Goal: Book appointment/travel/reservation

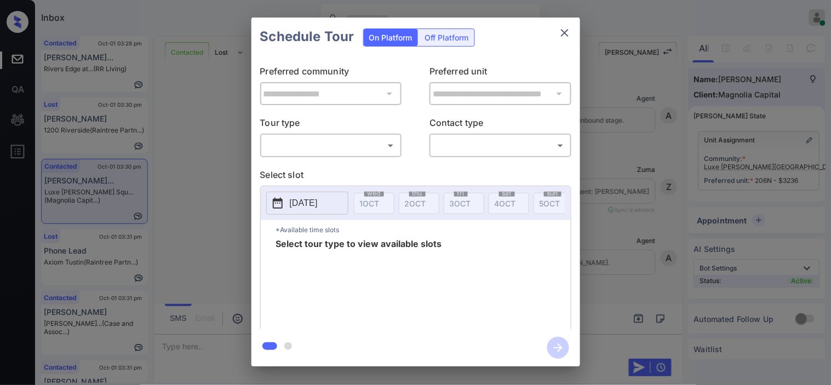
scroll to position [4400, 0]
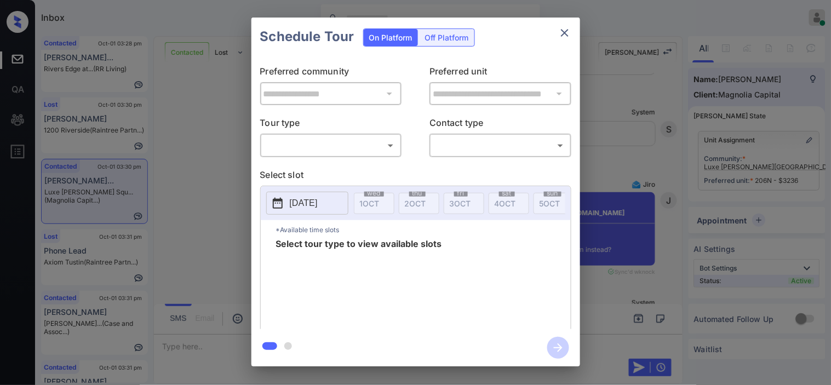
click at [598, 187] on div "**********" at bounding box center [415, 192] width 831 height 384
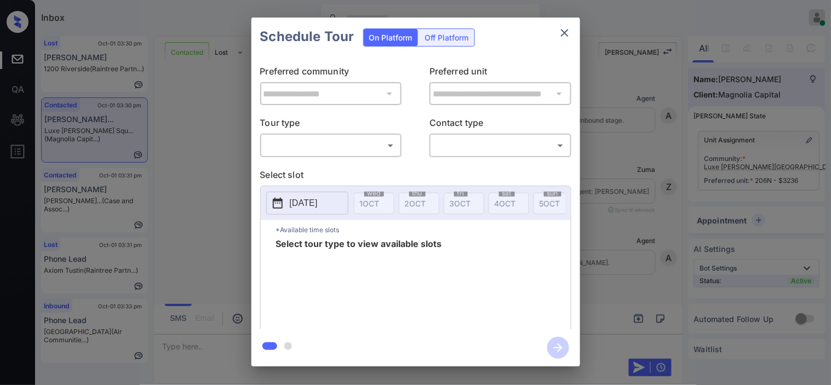
click at [354, 153] on body "Inbox Kristine Capara Online Set yourself offline Set yourself on break Profile…" at bounding box center [415, 192] width 831 height 385
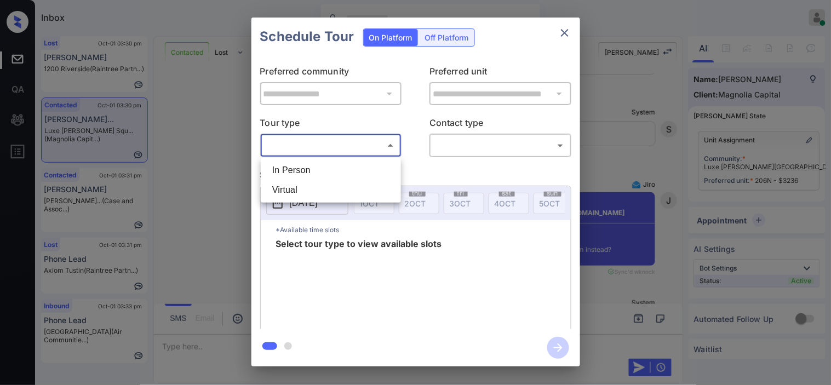
click at [348, 170] on li "In Person" at bounding box center [330, 170] width 135 height 20
type input "********"
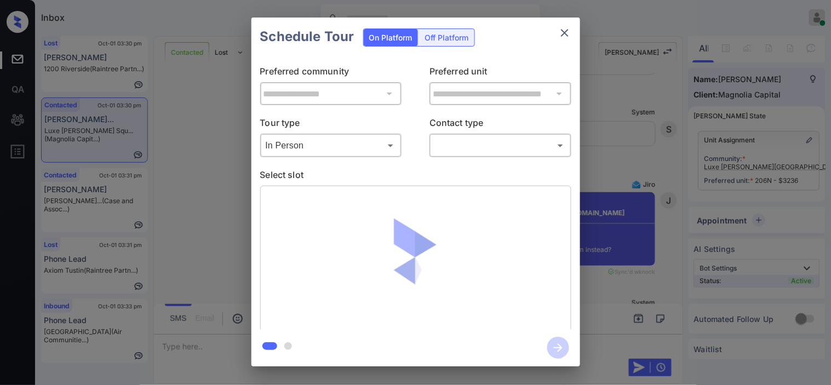
click at [461, 145] on body "Inbox Kristine Capara Online Set yourself offline Set yourself on break Profile…" at bounding box center [415, 192] width 831 height 385
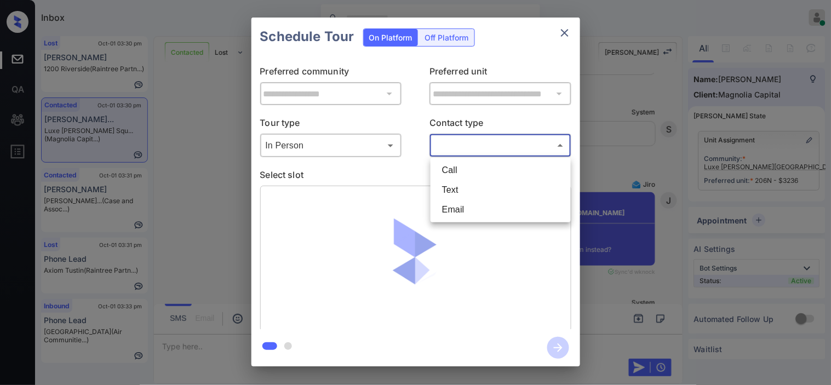
click at [457, 182] on li "Text" at bounding box center [500, 190] width 135 height 20
type input "****"
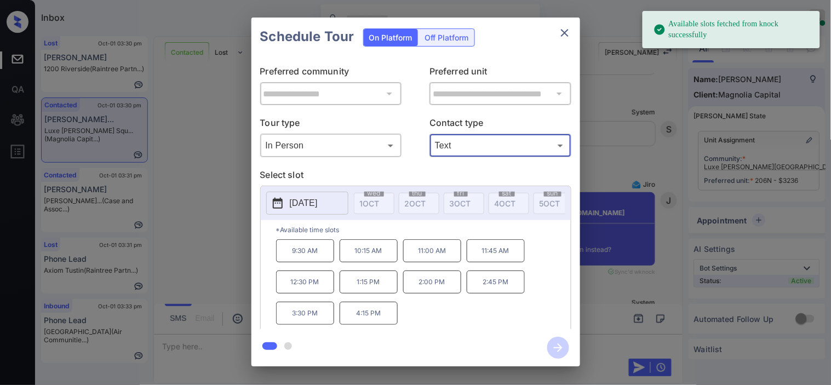
click at [287, 198] on button "2025-10-07" at bounding box center [307, 203] width 82 height 23
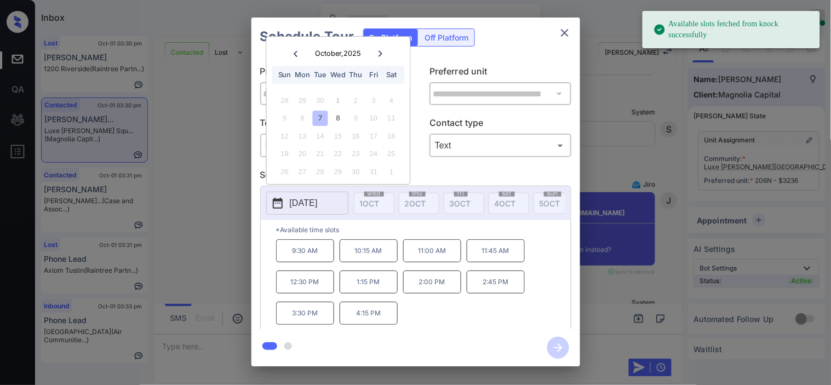
click at [367, 316] on p "4:15 PM" at bounding box center [368, 313] width 58 height 23
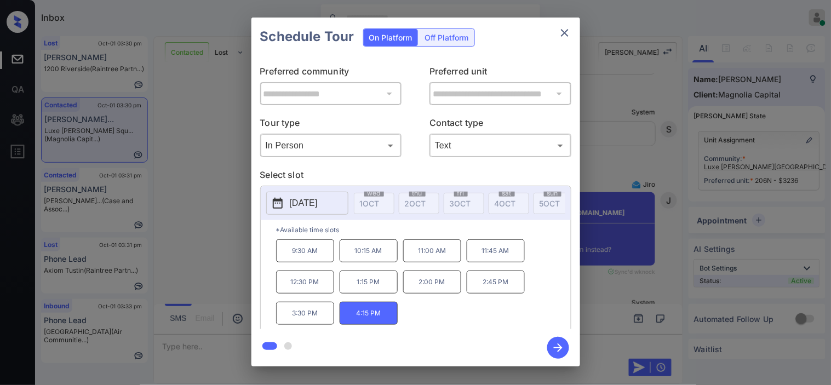
click at [549, 342] on icon "button" at bounding box center [558, 348] width 22 height 22
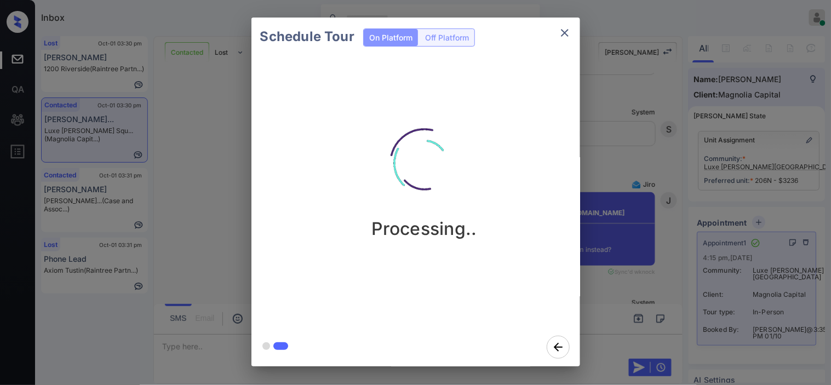
click at [620, 245] on div "Schedule Tour On Platform Off Platform Processing.." at bounding box center [415, 192] width 831 height 384
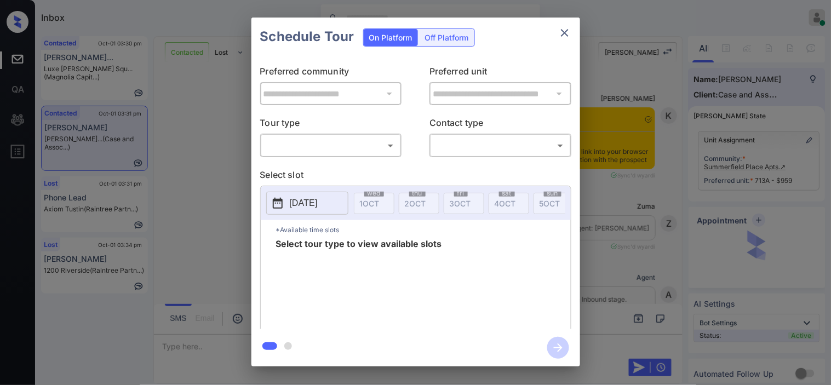
click at [337, 149] on body "Inbox [PERSON_NAME] Online Set yourself offline Set yourself on break Profile S…" at bounding box center [415, 192] width 831 height 385
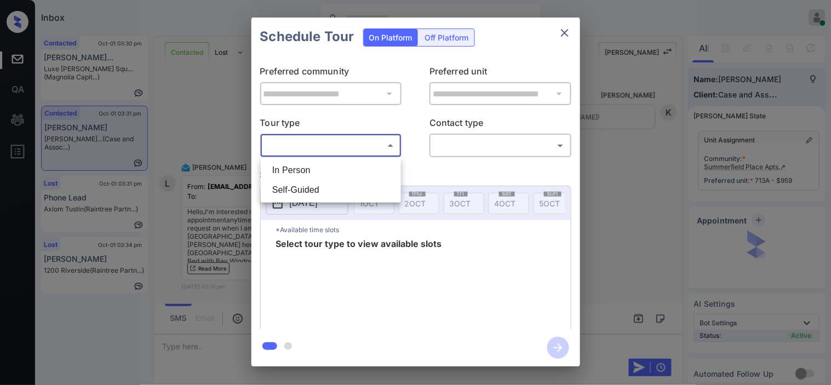
click at [356, 175] on li "In Person" at bounding box center [330, 170] width 135 height 20
type input "********"
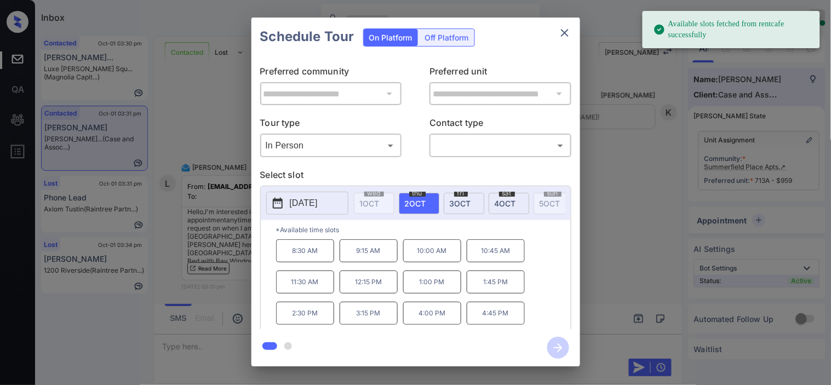
click at [274, 200] on icon at bounding box center [278, 203] width 10 height 11
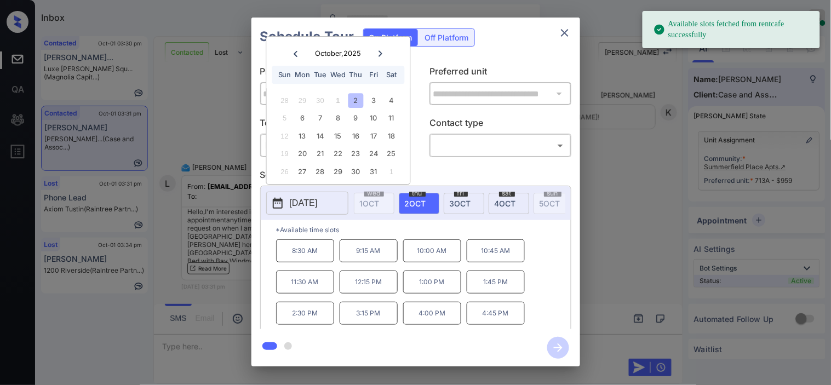
click at [370, 99] on div "3" at bounding box center [373, 100] width 15 height 15
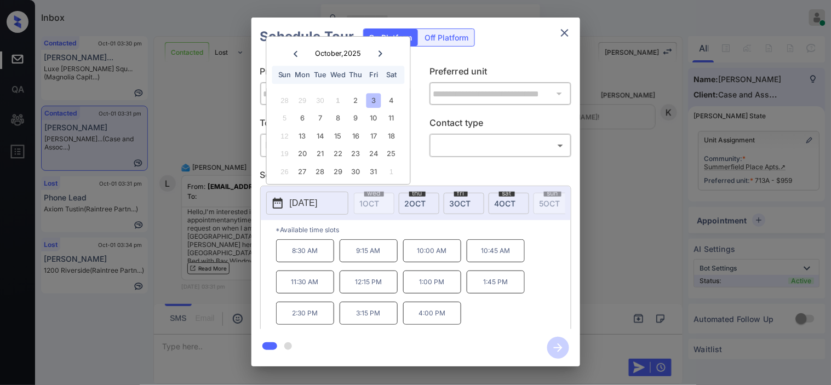
click at [222, 243] on div "**********" at bounding box center [415, 192] width 831 height 384
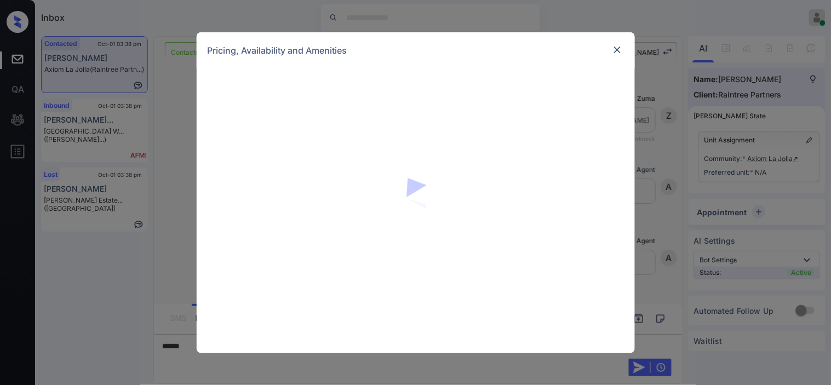
scroll to position [290, 0]
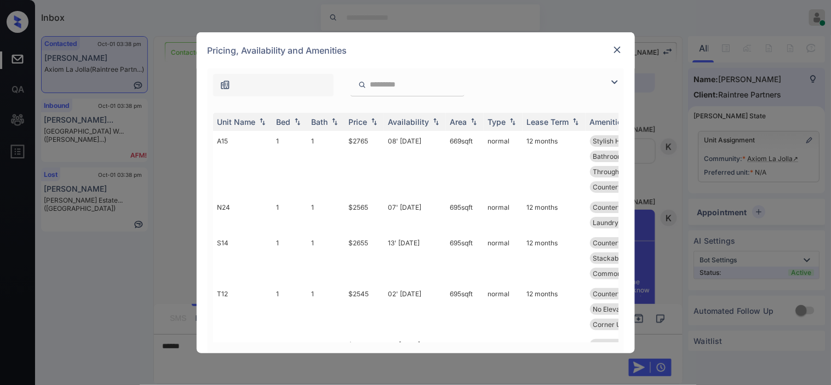
click at [616, 78] on img at bounding box center [614, 82] width 13 height 13
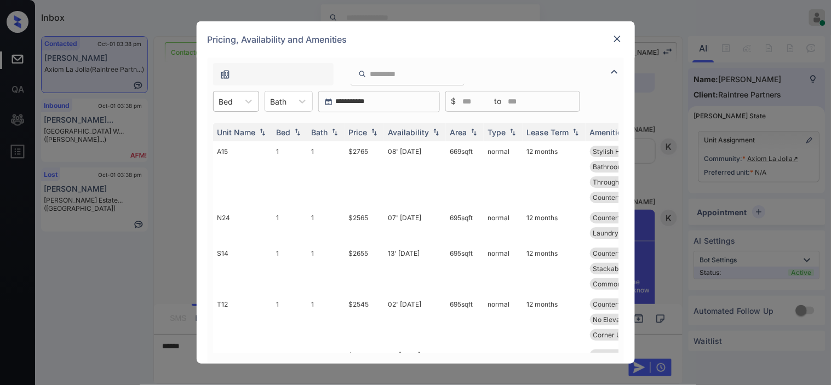
click at [232, 111] on div "Bed" at bounding box center [236, 101] width 46 height 21
drag, startPoint x: 232, startPoint y: 148, endPoint x: 336, endPoint y: 146, distance: 104.1
click at [233, 149] on div "2" at bounding box center [236, 148] width 46 height 20
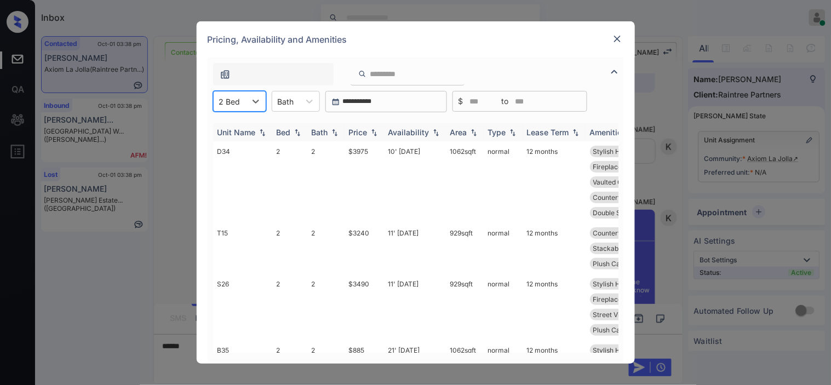
click at [374, 129] on img at bounding box center [374, 133] width 11 height 8
click at [374, 129] on img at bounding box center [374, 132] width 11 height 8
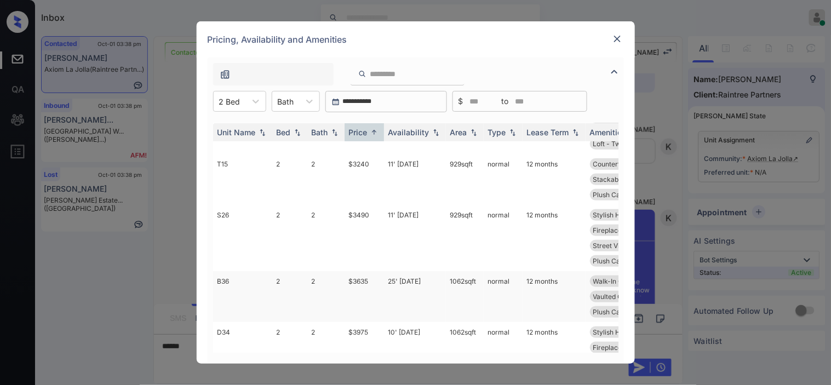
scroll to position [0, 0]
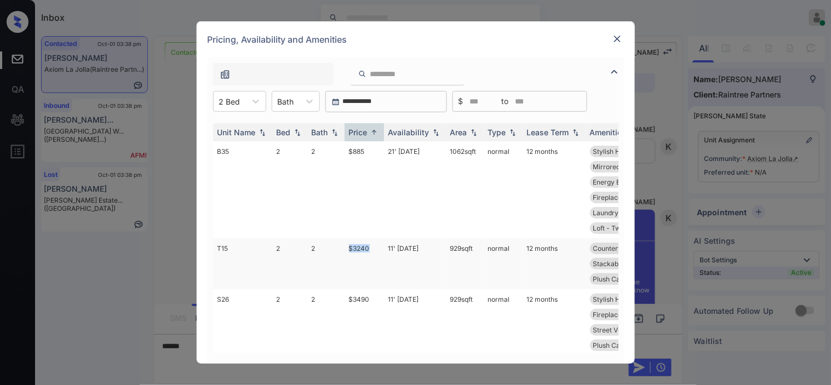
drag, startPoint x: 342, startPoint y: 261, endPoint x: 376, endPoint y: 261, distance: 34.5
click at [376, 261] on tr "T15 2 2 $3240 11' Oct 25 929 sqft normal 12 months Countertops - G... Walk-In C…" at bounding box center [499, 263] width 572 height 51
copy tr "$3240"
click at [362, 261] on td "$3240" at bounding box center [363, 263] width 39 height 51
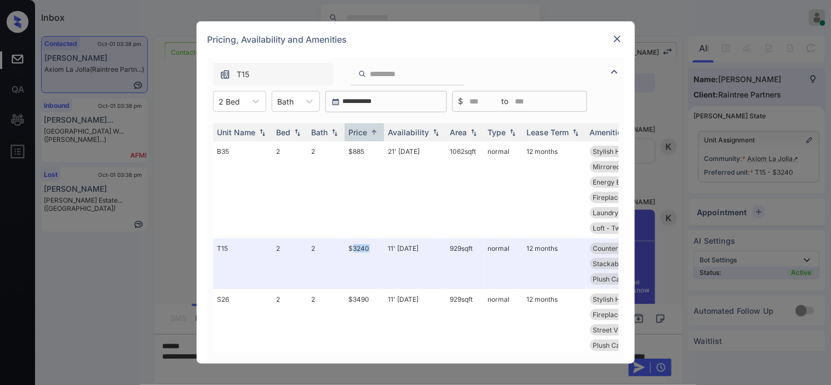
click at [619, 34] on img at bounding box center [617, 38] width 11 height 11
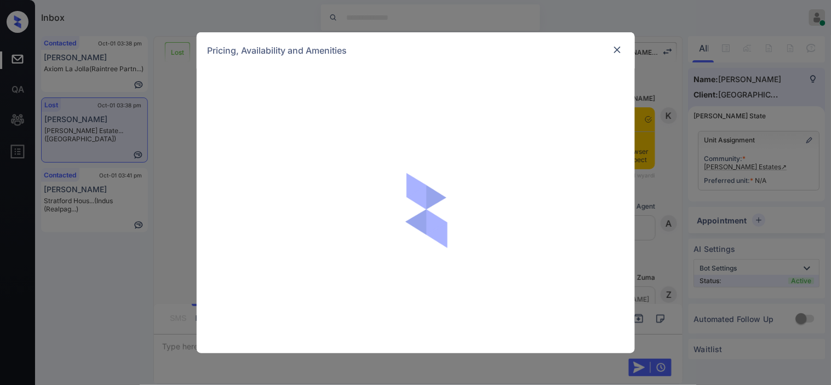
scroll to position [8337, 0]
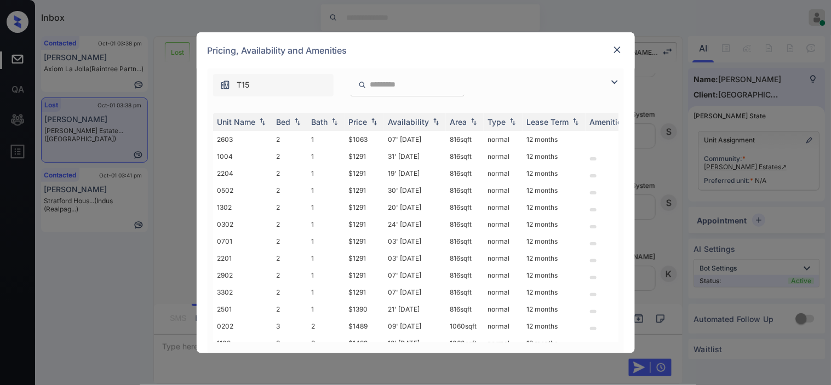
click at [617, 81] on img at bounding box center [614, 82] width 13 height 13
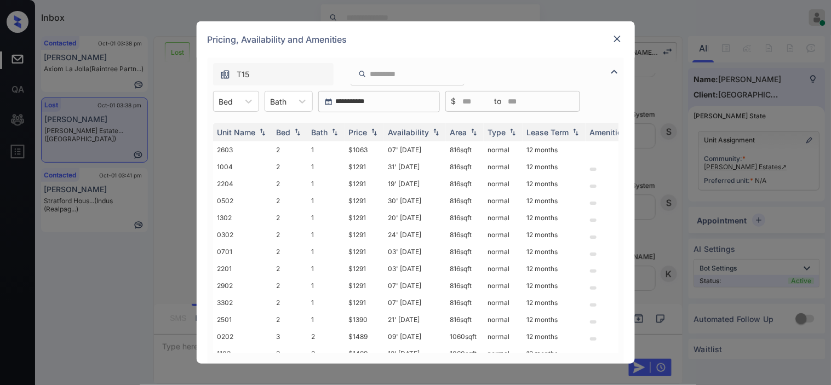
drag, startPoint x: 245, startPoint y: 95, endPoint x: 244, endPoint y: 112, distance: 16.5
click at [245, 97] on icon at bounding box center [248, 101] width 11 height 11
click at [230, 146] on div "3" at bounding box center [236, 148] width 46 height 20
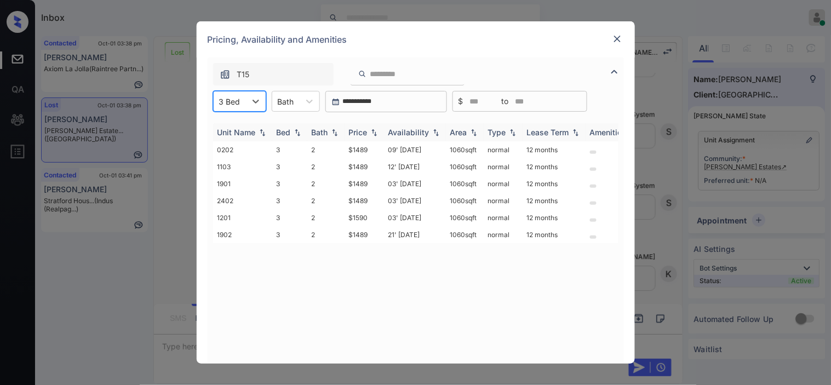
click at [373, 132] on img at bounding box center [374, 133] width 11 height 8
click at [244, 100] on div "3 Bed" at bounding box center [230, 102] width 32 height 16
drag, startPoint x: 239, startPoint y: 128, endPoint x: 329, endPoint y: 130, distance: 90.4
click at [239, 129] on div "2" at bounding box center [239, 128] width 53 height 20
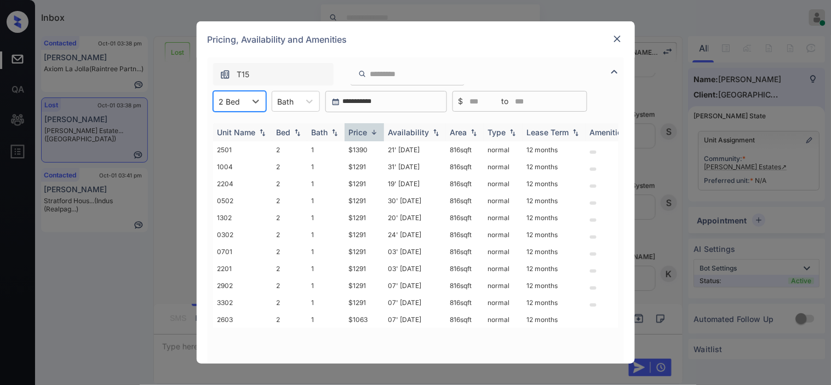
click at [376, 128] on div "Price" at bounding box center [364, 132] width 31 height 9
click at [411, 183] on td "19' Sep 25" at bounding box center [415, 183] width 62 height 17
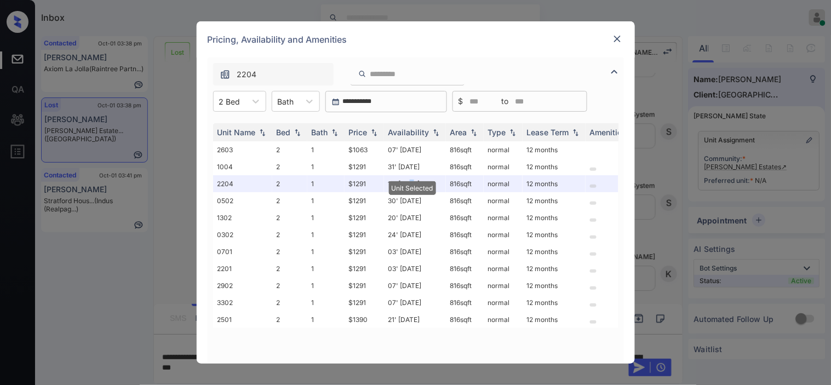
click at [621, 38] on img at bounding box center [617, 38] width 11 height 11
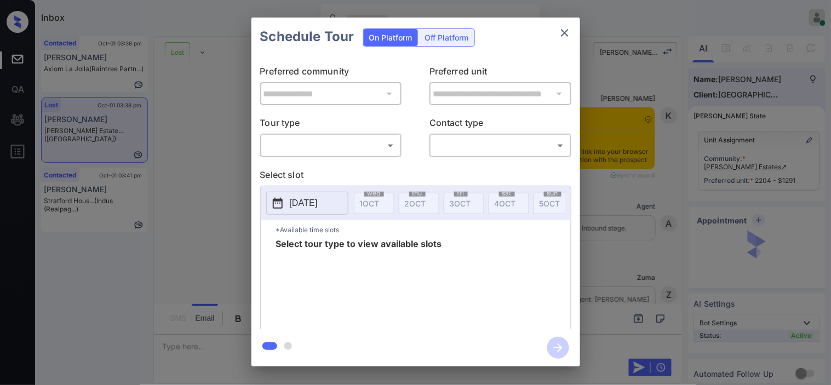
click at [303, 153] on div "​ ​" at bounding box center [331, 146] width 142 height 24
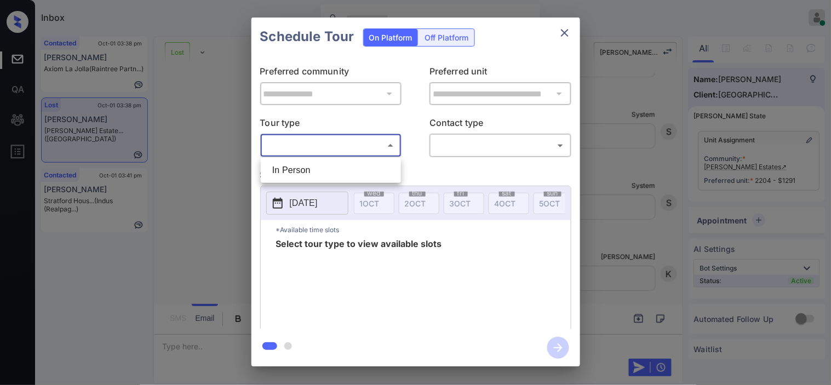
click at [310, 154] on body "Inbox Kristine Capara Online Set yourself offline Set yourself on break Profile…" at bounding box center [415, 192] width 831 height 385
click at [304, 175] on li "In Person" at bounding box center [330, 170] width 135 height 20
type input "********"
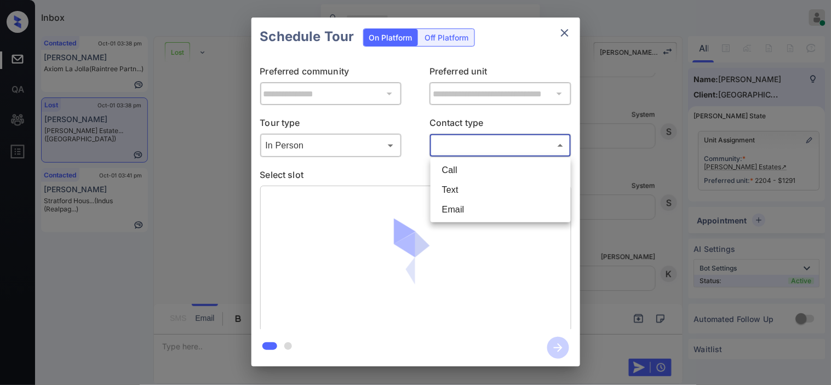
click at [461, 146] on body "Inbox Kristine Capara Online Set yourself offline Set yourself on break Profile…" at bounding box center [415, 192] width 831 height 385
click at [446, 191] on li "Text" at bounding box center [500, 190] width 135 height 20
type input "****"
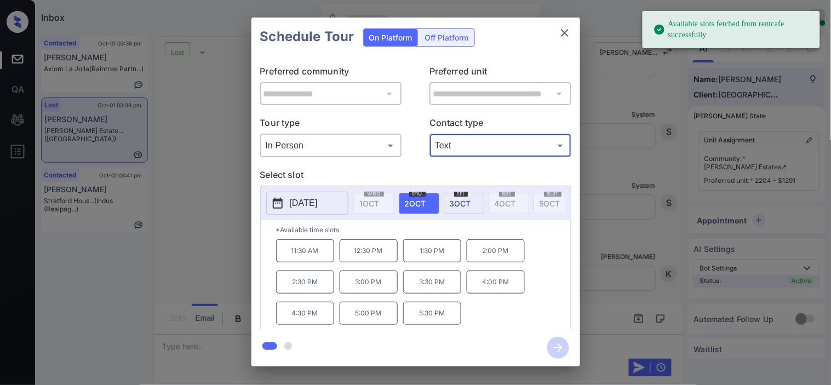
click at [292, 188] on div "2025-10-02 wed 1 OCT thu 2 OCT fri 3 OCT sat 4 OCT sun 5 OCT mon 6 OCT tue 7 OC…" at bounding box center [416, 203] width 310 height 34
click at [289, 212] on button "2025-10-02" at bounding box center [307, 203] width 82 height 23
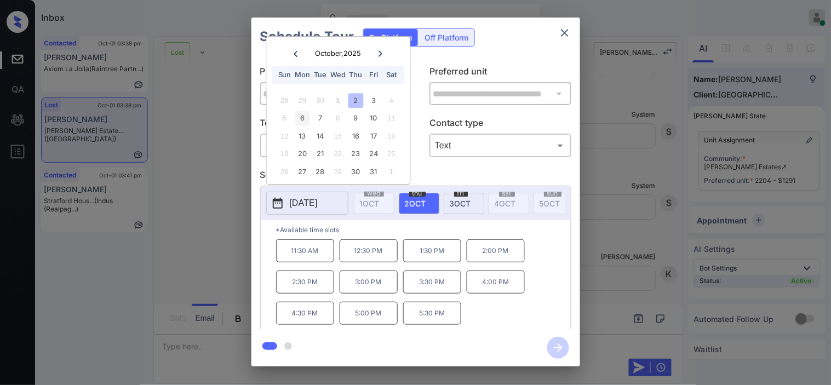
click at [304, 119] on div "6" at bounding box center [302, 118] width 15 height 15
click at [414, 278] on p "1:00 PM" at bounding box center [432, 278] width 58 height 22
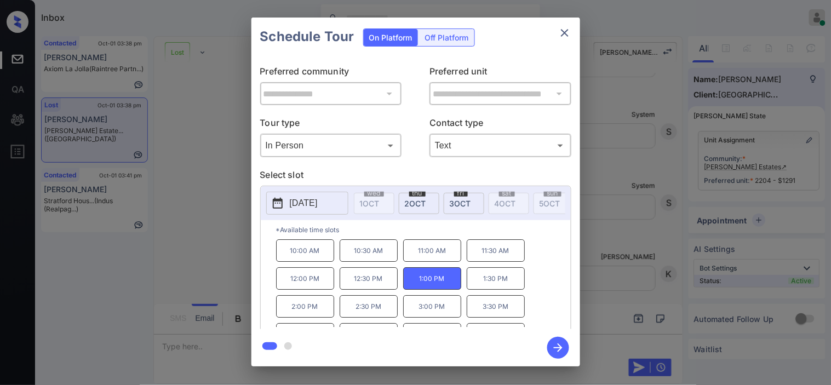
click at [563, 342] on icon "button" at bounding box center [558, 348] width 22 height 22
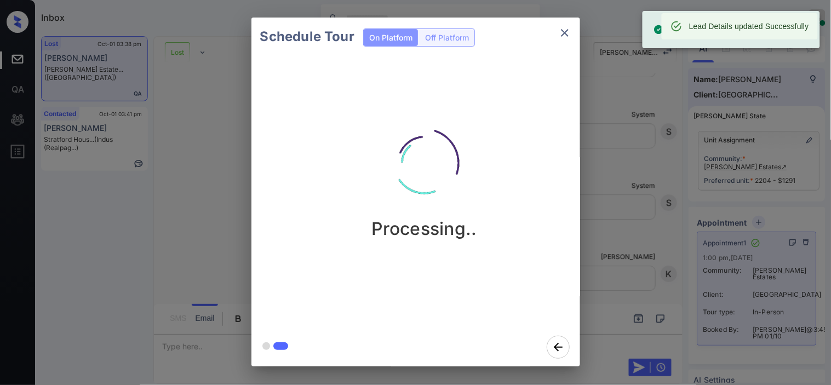
click at [666, 167] on div "Schedule Tour On Platform Off Platform Processing.." at bounding box center [415, 192] width 831 height 384
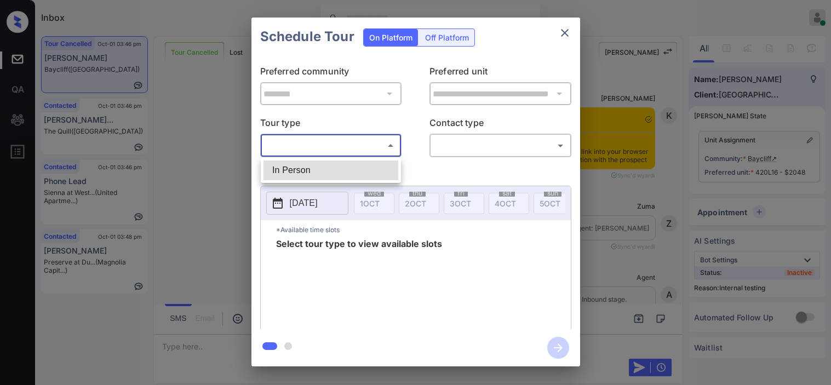
click at [315, 168] on li "In Person" at bounding box center [330, 170] width 135 height 20
type input "********"
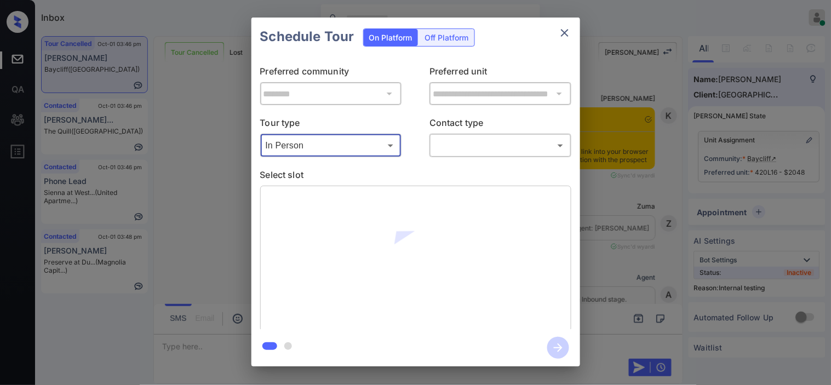
scroll to position [8242, 0]
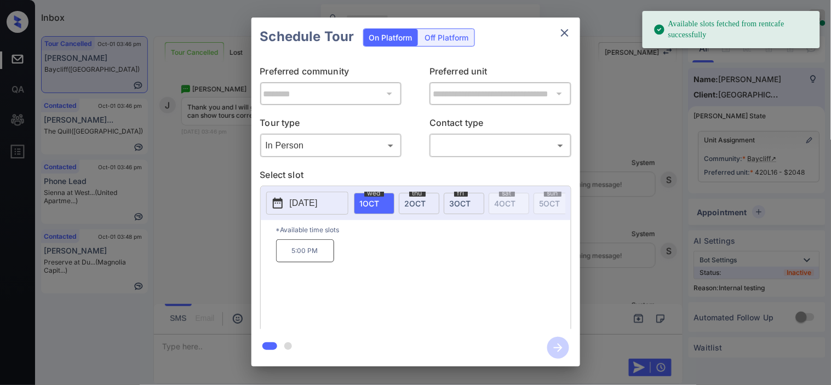
click at [278, 204] on icon at bounding box center [277, 203] width 13 height 13
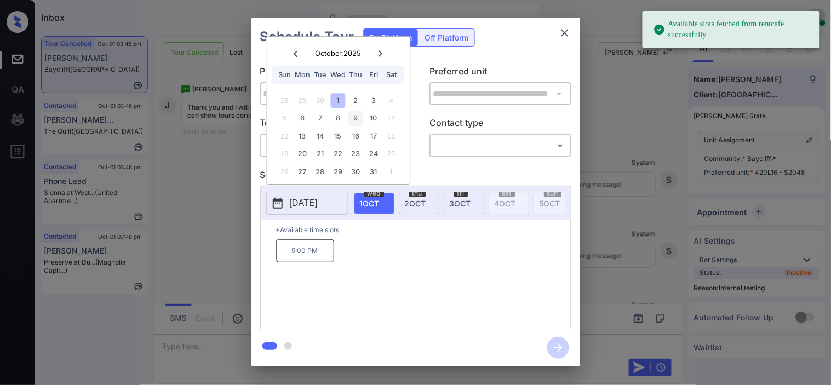
click at [343, 117] on div "8" at bounding box center [338, 118] width 15 height 15
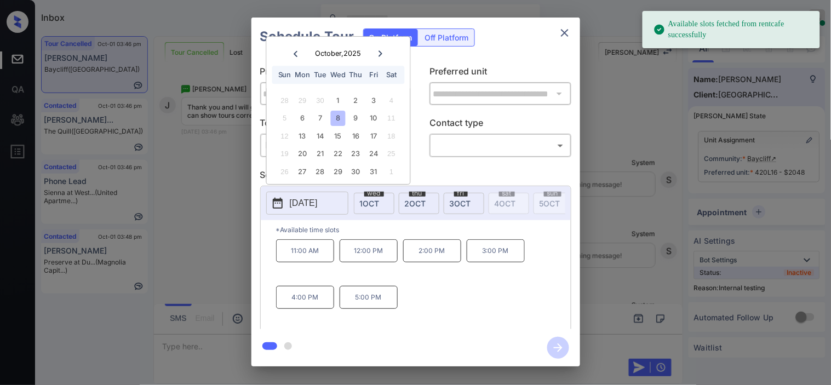
click at [202, 204] on div "**********" at bounding box center [415, 192] width 831 height 384
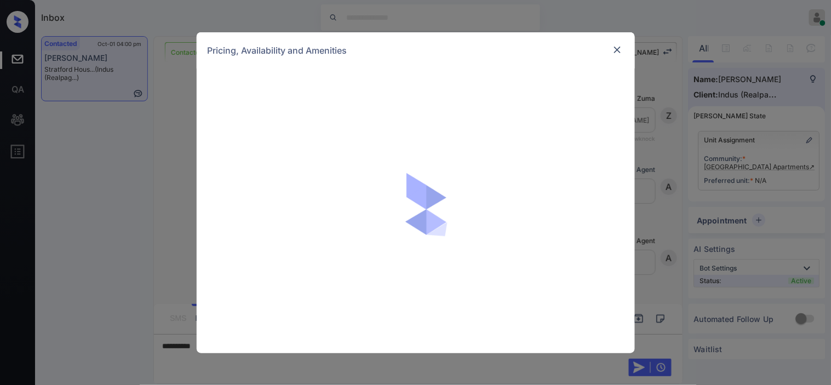
scroll to position [2294, 0]
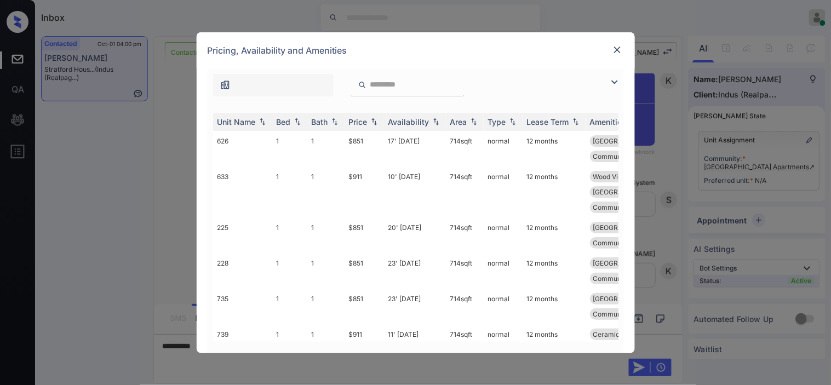
click at [615, 81] on img at bounding box center [614, 82] width 13 height 13
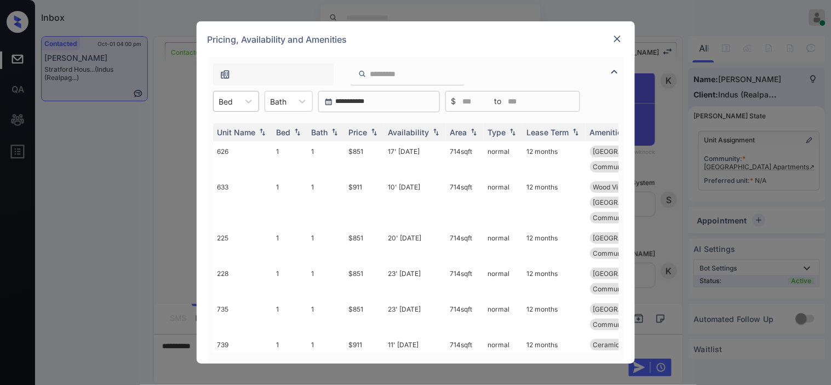
click at [232, 101] on div at bounding box center [226, 101] width 14 height 11
click at [228, 133] on div "1" at bounding box center [236, 128] width 46 height 20
click at [367, 132] on div "Price" at bounding box center [358, 132] width 19 height 9
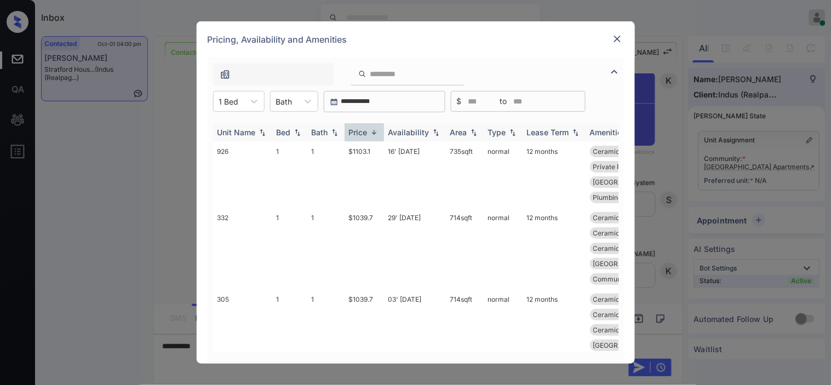
click at [367, 132] on div "Price" at bounding box center [358, 132] width 19 height 9
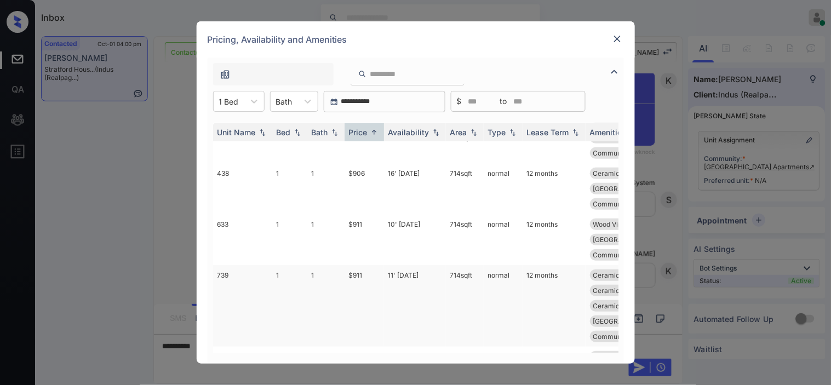
scroll to position [122, 0]
drag, startPoint x: 346, startPoint y: 258, endPoint x: 373, endPoint y: 258, distance: 27.4
click at [373, 346] on td "$964.4" at bounding box center [363, 364] width 39 height 36
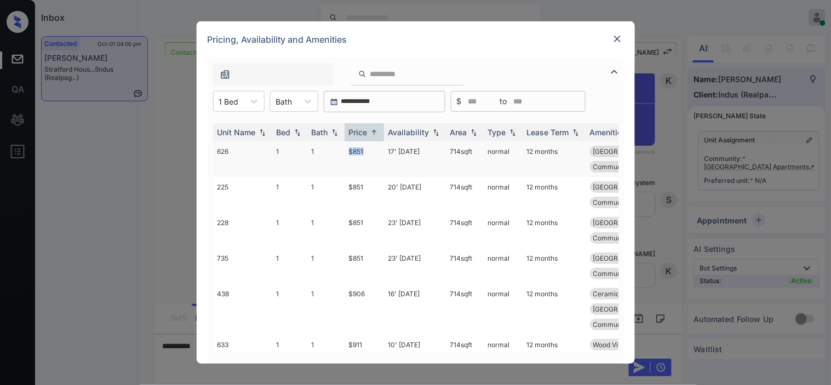
click at [375, 151] on td "$851" at bounding box center [363, 159] width 39 height 36
copy td "$851"
click at [357, 156] on td "$851" at bounding box center [363, 159] width 39 height 36
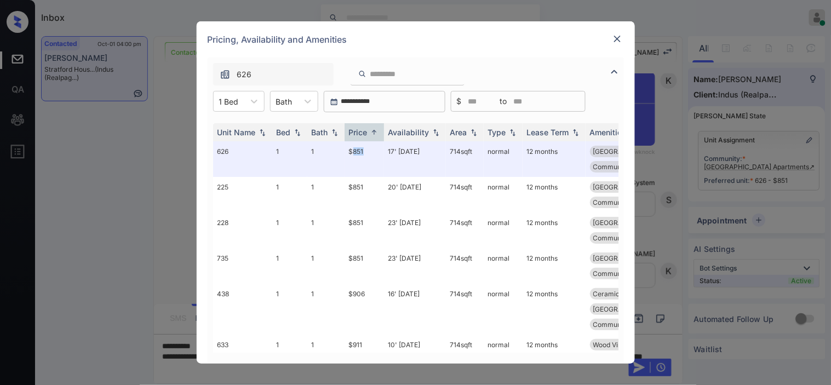
click at [615, 37] on img at bounding box center [617, 38] width 11 height 11
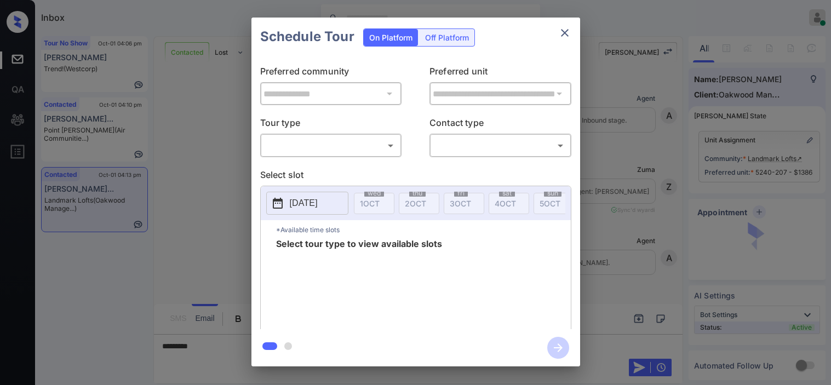
click at [313, 146] on body "Inbox [PERSON_NAME] Online Set yourself offline Set yourself on break Profile S…" at bounding box center [415, 192] width 831 height 385
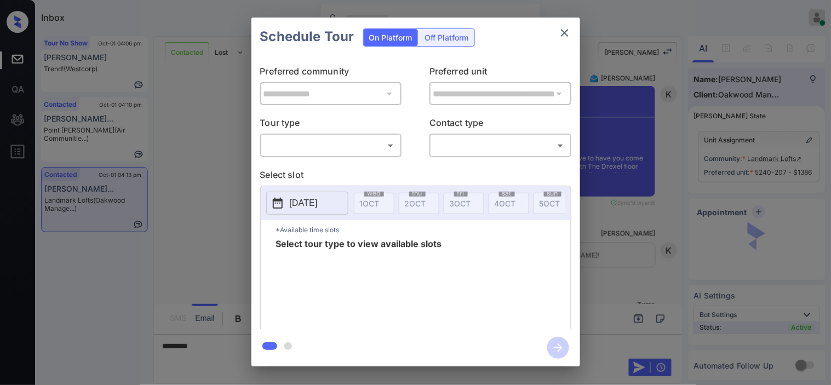
type input "********"
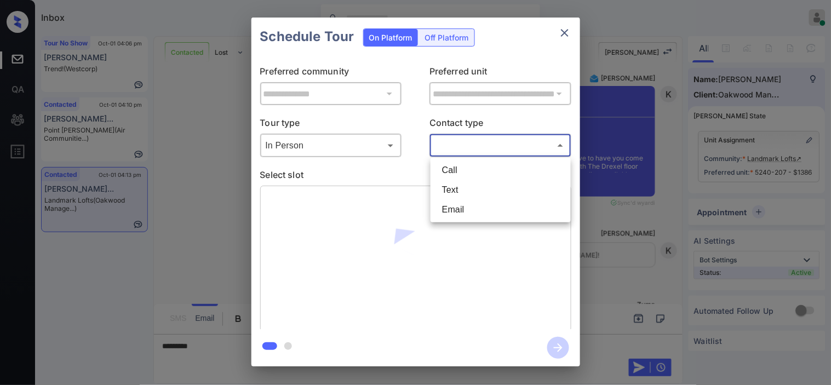
click at [471, 142] on body "Inbox [PERSON_NAME] Online Set yourself offline Set yourself on break Profile S…" at bounding box center [415, 192] width 831 height 385
click at [456, 188] on li "Text" at bounding box center [500, 190] width 135 height 20
type input "****"
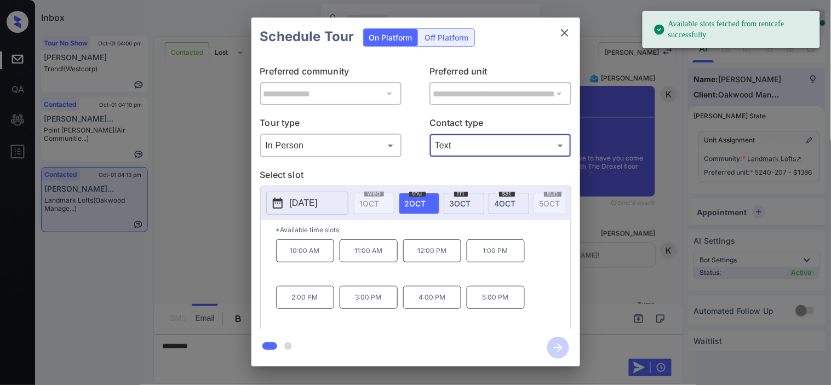
click at [285, 200] on button "[DATE]" at bounding box center [307, 203] width 82 height 23
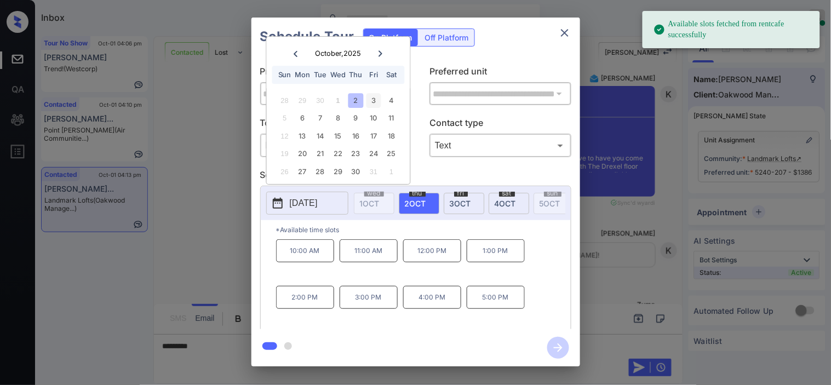
click at [381, 99] on div "3" at bounding box center [373, 100] width 15 height 15
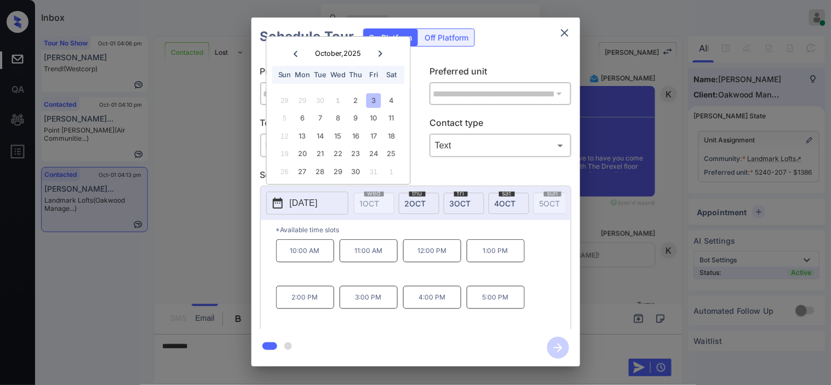
click at [223, 238] on div "**********" at bounding box center [415, 192] width 831 height 384
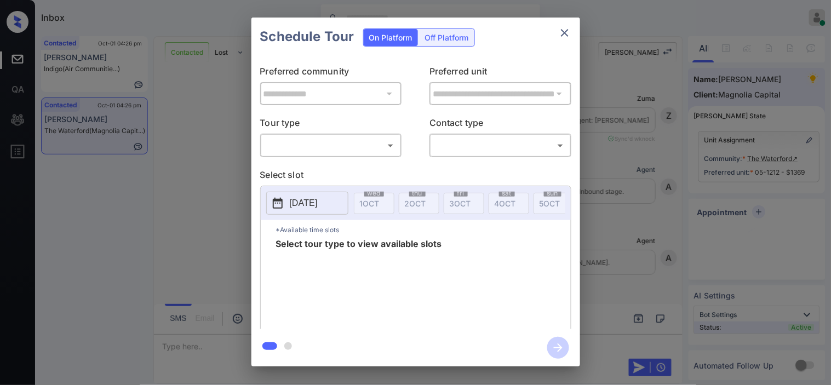
click at [351, 149] on body "Inbox [PERSON_NAME] Online Set yourself offline Set yourself on break Profile S…" at bounding box center [415, 192] width 831 height 385
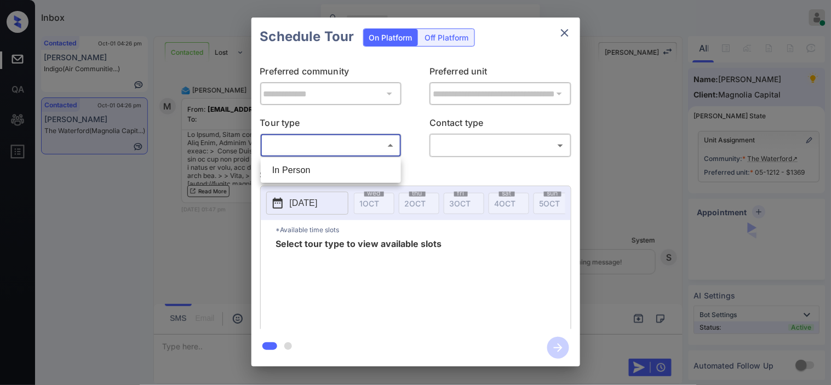
click at [351, 168] on li "In Person" at bounding box center [330, 170] width 135 height 20
type input "********"
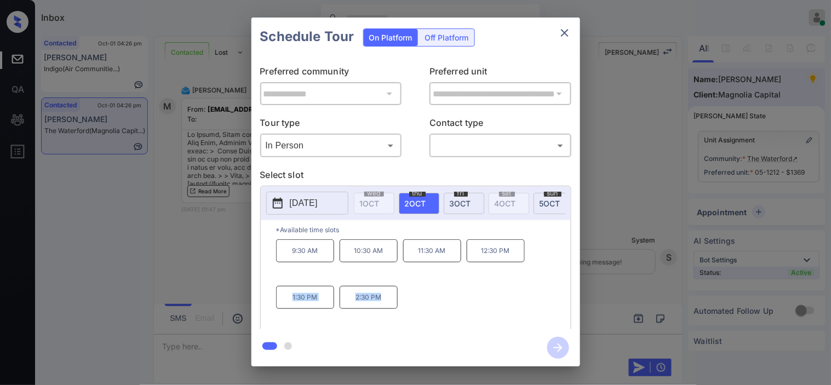
drag, startPoint x: 293, startPoint y: 302, endPoint x: 400, endPoint y: 302, distance: 106.8
click at [400, 302] on div "9:30 AM 10:30 AM 11:30 AM 12:30 PM 1:30 PM 2:30 PM" at bounding box center [423, 283] width 295 height 88
copy div "1:30 PM 2:30 PM"
click at [227, 278] on div "**********" at bounding box center [415, 192] width 831 height 384
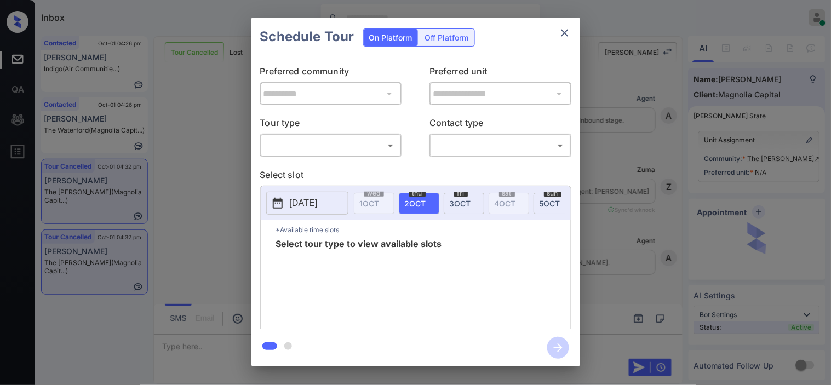
scroll to position [4045, 0]
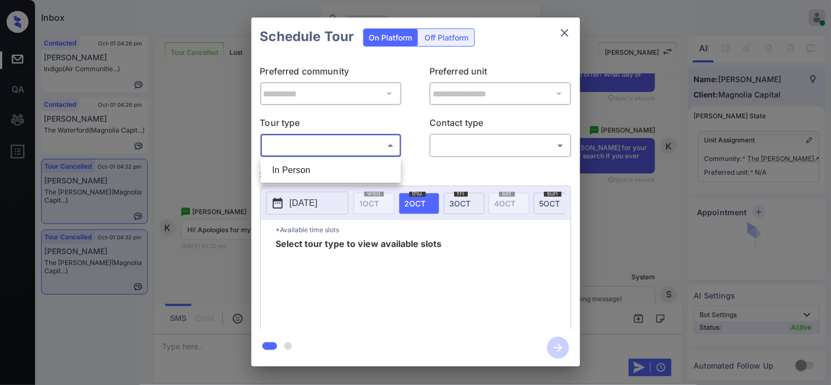
click at [359, 147] on body "Inbox Kristine Capara Online Set yourself offline Set yourself on break Profile…" at bounding box center [415, 192] width 831 height 385
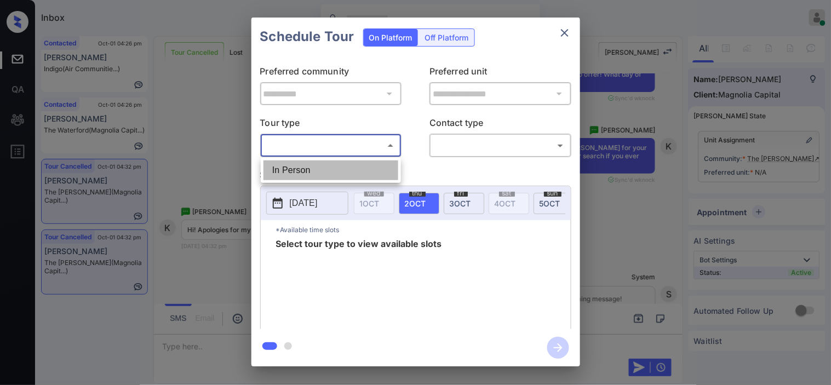
click at [350, 173] on li "In Person" at bounding box center [330, 170] width 135 height 20
type input "********"
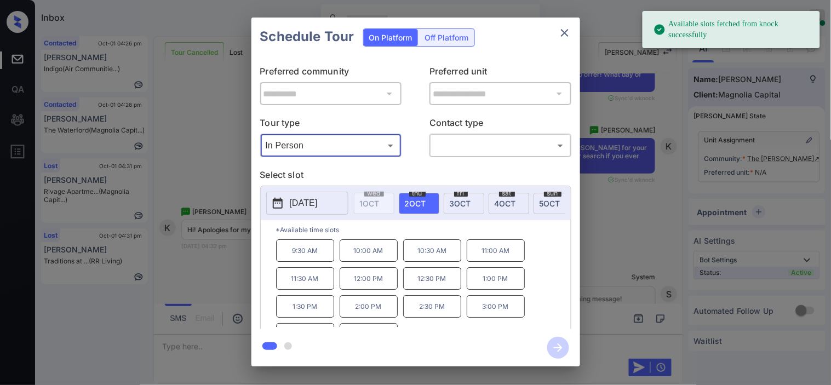
click at [307, 208] on p "2025-10-02" at bounding box center [304, 203] width 28 height 13
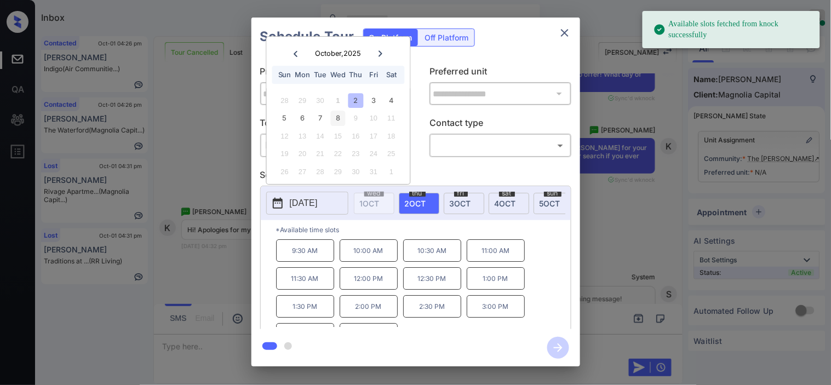
click at [337, 120] on div "8" at bounding box center [338, 118] width 15 height 15
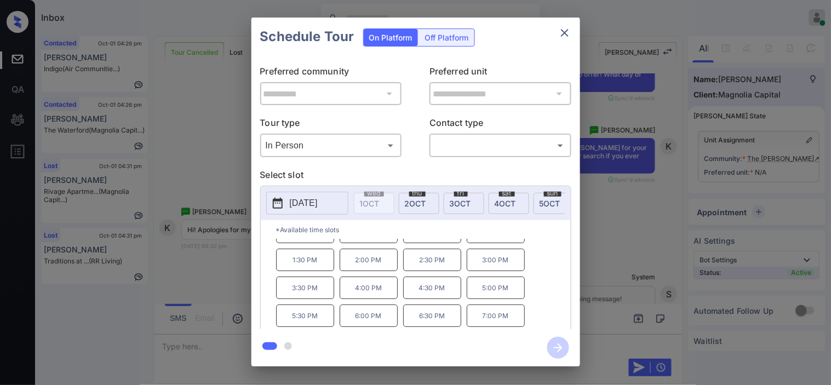
click at [246, 156] on div "**********" at bounding box center [415, 192] width 831 height 384
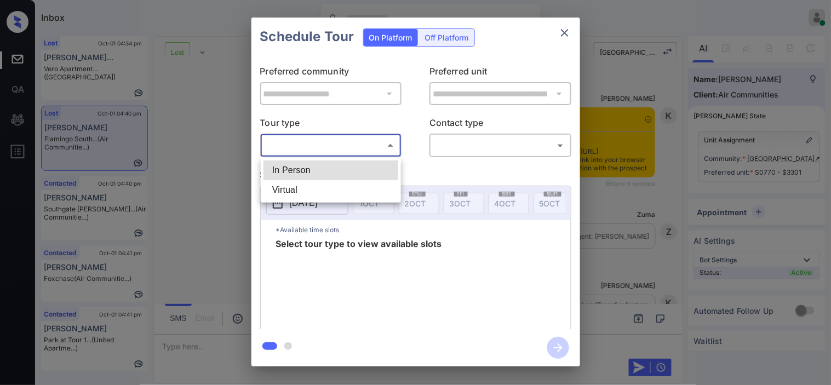
scroll to position [2054, 0]
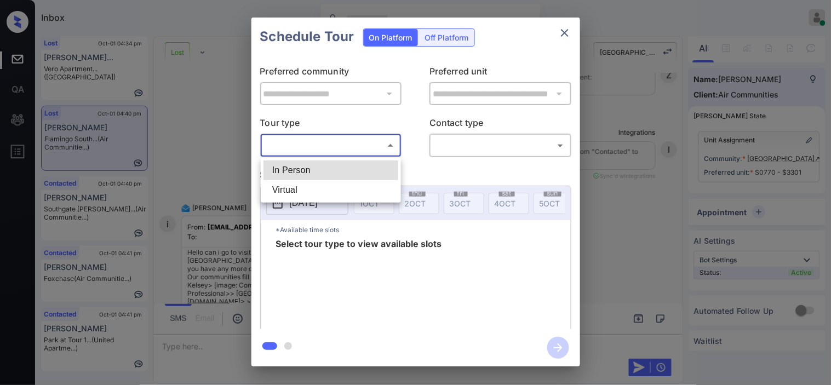
click at [335, 180] on li "Virtual" at bounding box center [330, 190] width 135 height 20
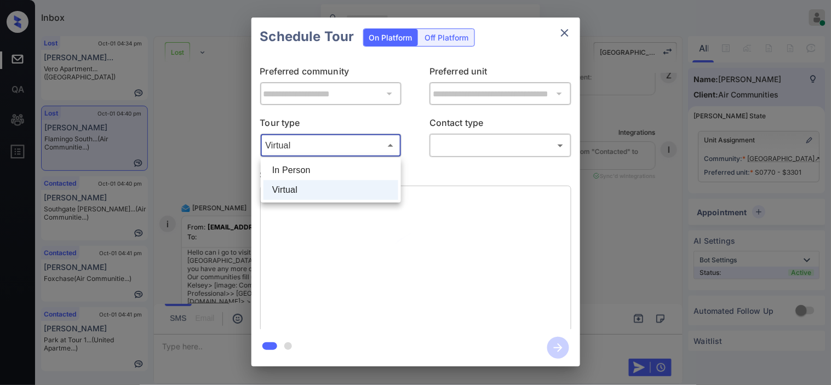
click at [335, 149] on body "Inbox [PERSON_NAME] Online Set yourself offline Set yourself on break Profile S…" at bounding box center [415, 192] width 831 height 385
click at [321, 165] on li "In Person" at bounding box center [330, 170] width 135 height 20
type input "********"
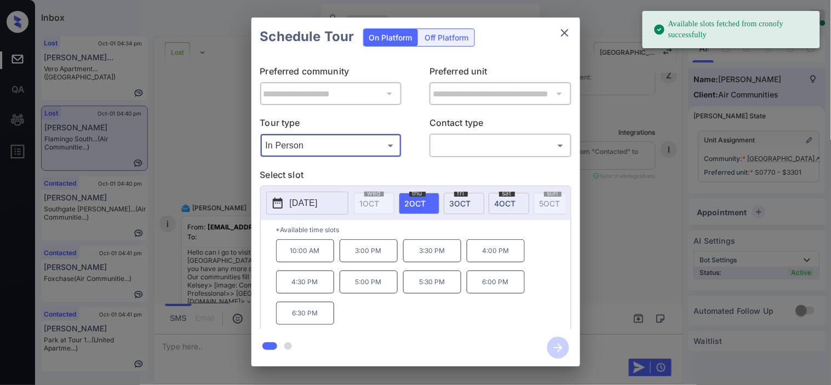
click at [231, 194] on div "**********" at bounding box center [415, 192] width 831 height 384
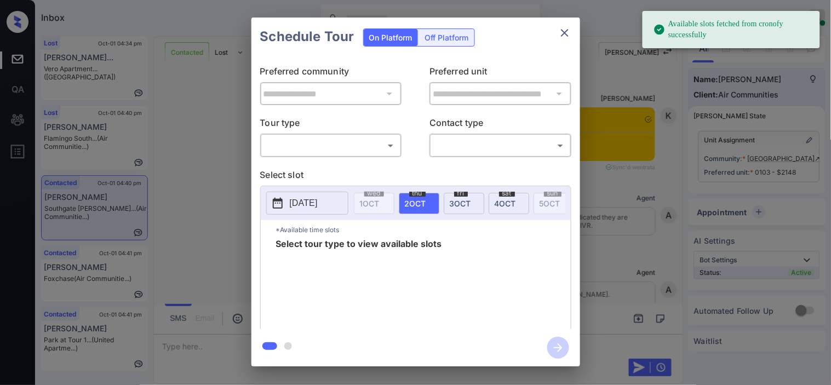
click at [335, 145] on body "Available slots fetched from cronofy successfully Inbox [PERSON_NAME] Online Se…" at bounding box center [415, 192] width 831 height 385
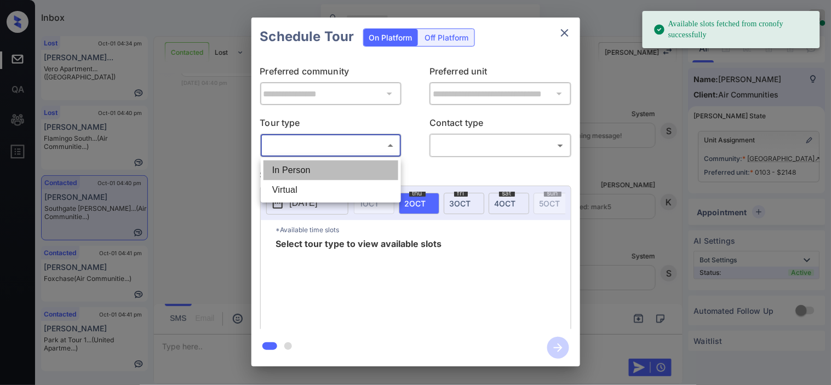
click at [334, 172] on li "In Person" at bounding box center [330, 170] width 135 height 20
type input "********"
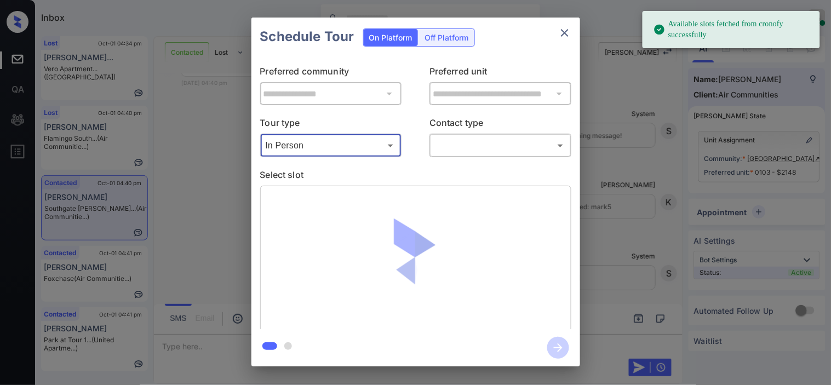
click at [479, 154] on body "Available slots fetched from cronofy successfully Inbox Kristine Capara Online …" at bounding box center [415, 192] width 831 height 385
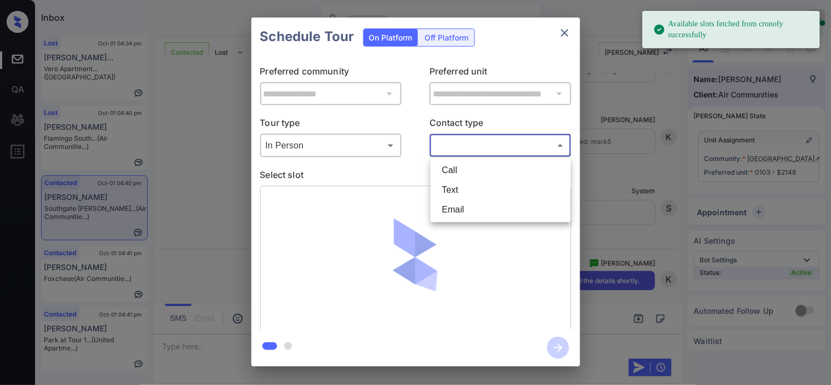
scroll to position [5357, 0]
click at [464, 189] on li "Text" at bounding box center [500, 190] width 135 height 20
type input "****"
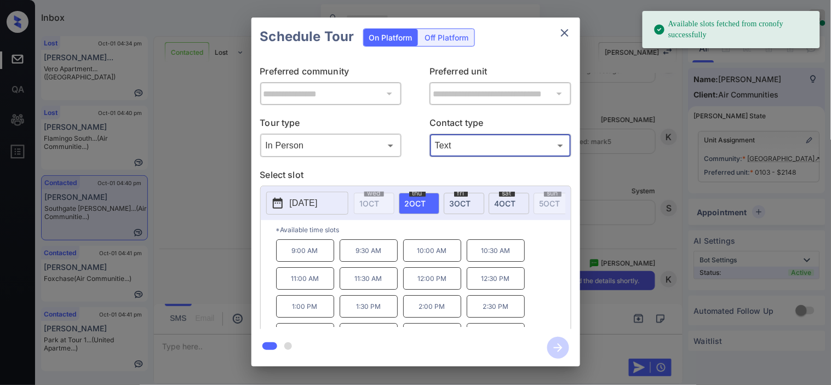
click at [289, 206] on button "2025-10-02" at bounding box center [307, 203] width 82 height 23
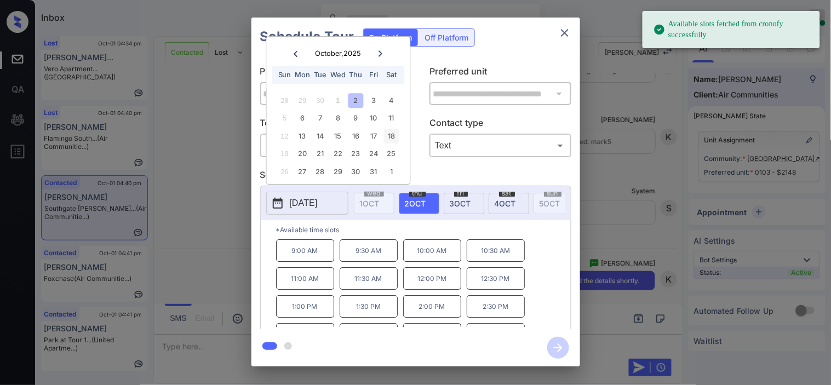
click at [392, 101] on div "4" at bounding box center [391, 100] width 15 height 15
click at [324, 255] on p "10:00 AM" at bounding box center [305, 250] width 58 height 22
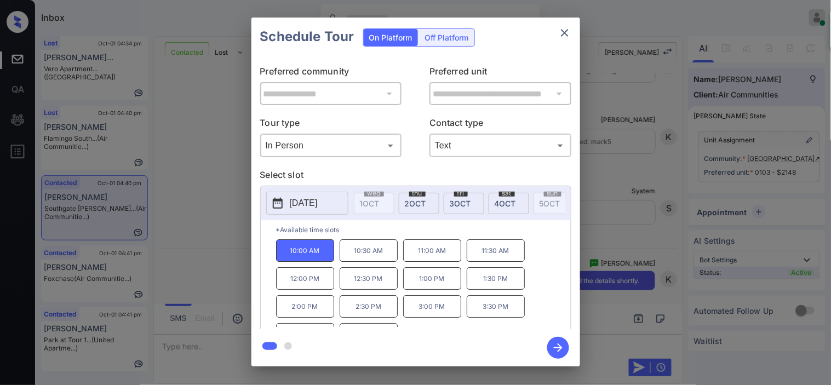
click at [556, 343] on icon "button" at bounding box center [558, 348] width 22 height 22
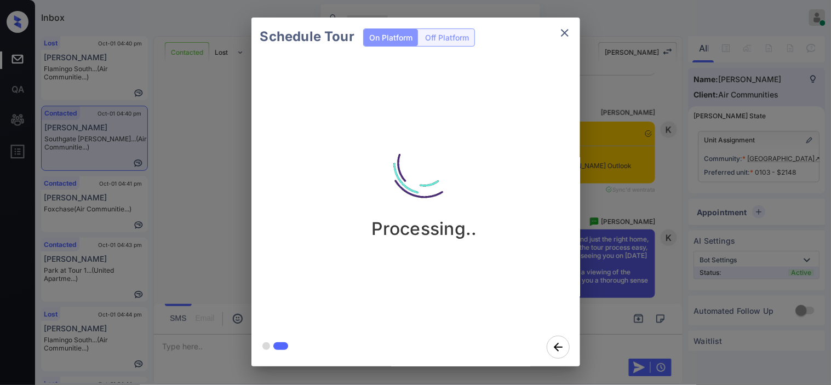
scroll to position [5720, 0]
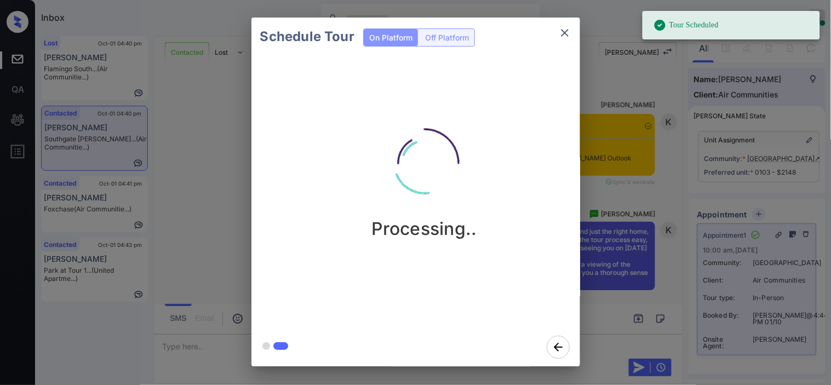
click at [647, 238] on div "Schedule Tour On Platform Off Platform Processing.." at bounding box center [415, 192] width 831 height 384
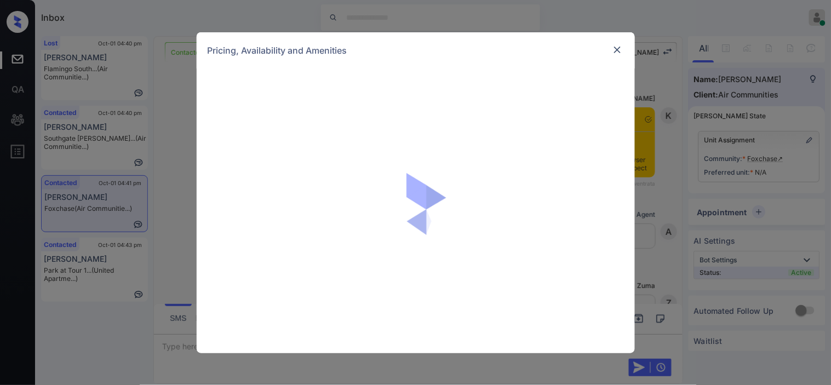
scroll to position [761, 0]
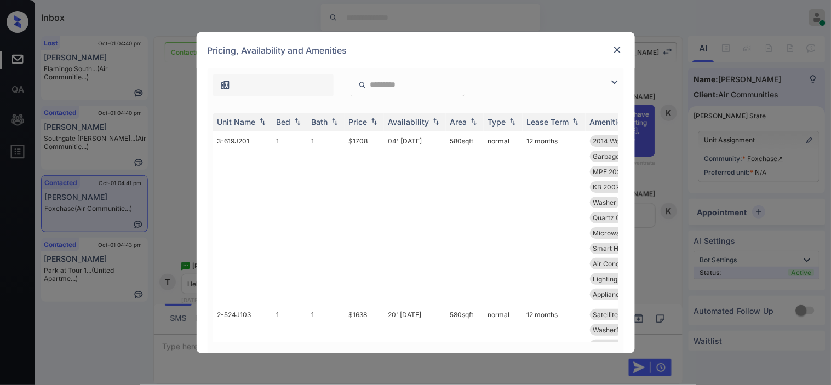
click at [411, 312] on td "20' [DATE]" at bounding box center [415, 391] width 62 height 174
click at [620, 48] on img at bounding box center [617, 49] width 11 height 11
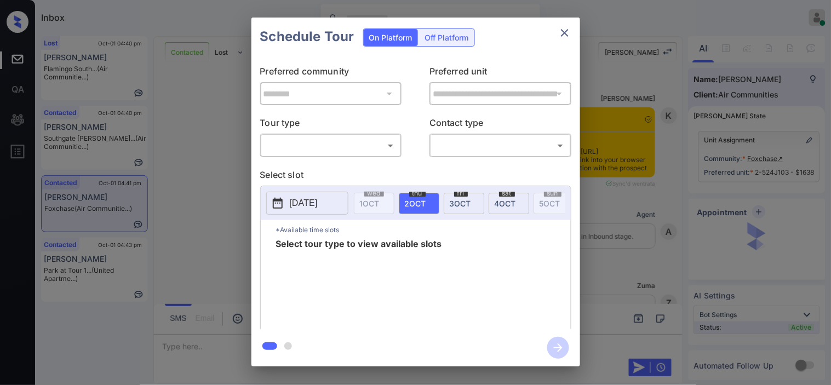
scroll to position [1506, 0]
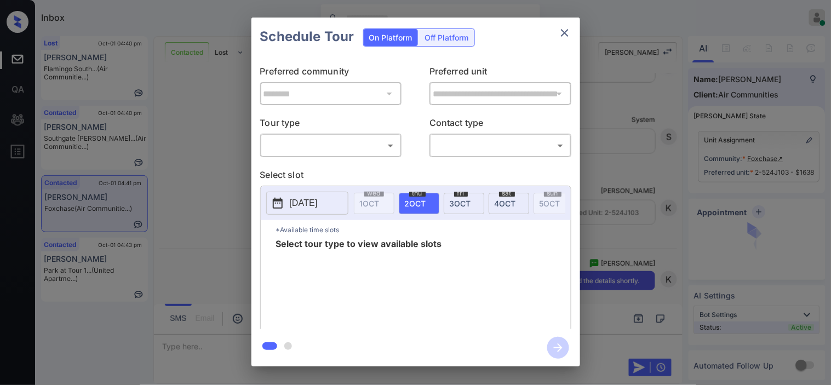
click at [624, 162] on div "**********" at bounding box center [415, 192] width 831 height 384
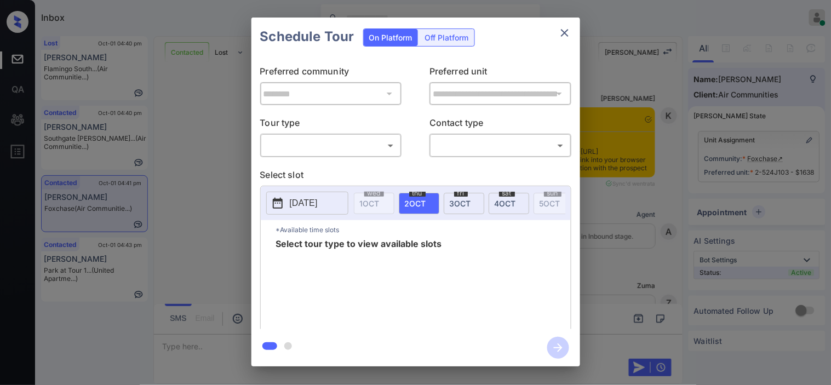
scroll to position [1141, 0]
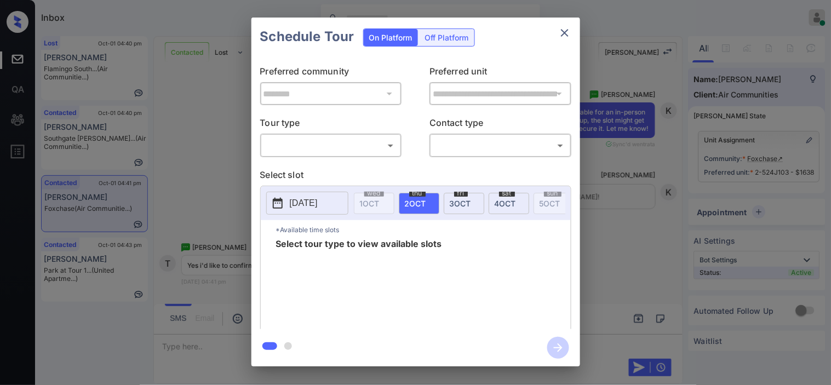
click at [381, 148] on body "Inbox [PERSON_NAME] Online Set yourself offline Set yourself on break Profile S…" at bounding box center [415, 192] width 831 height 385
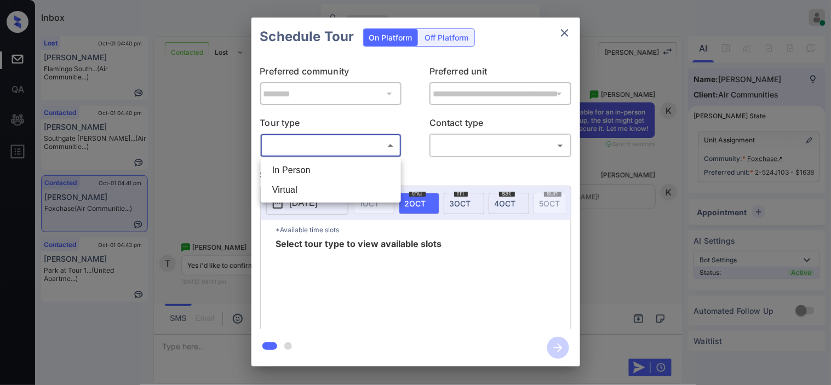
click at [375, 170] on li "In Person" at bounding box center [330, 170] width 135 height 20
type input "********"
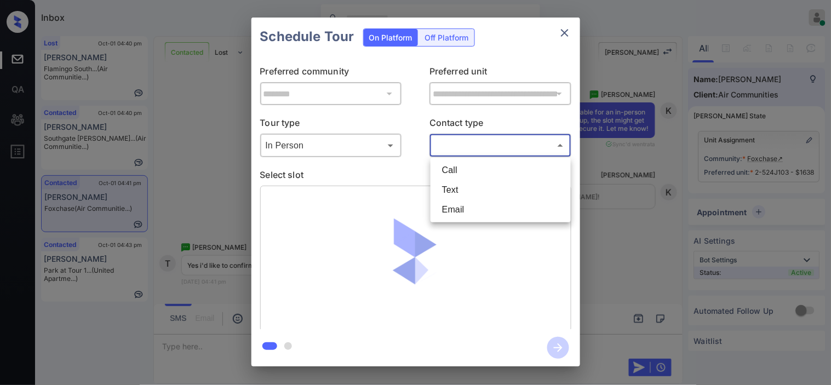
click at [468, 142] on body "Inbox Kristine Capara Online Set yourself offline Set yourself on break Profile…" at bounding box center [415, 192] width 831 height 385
click at [470, 187] on li "Text" at bounding box center [500, 190] width 135 height 20
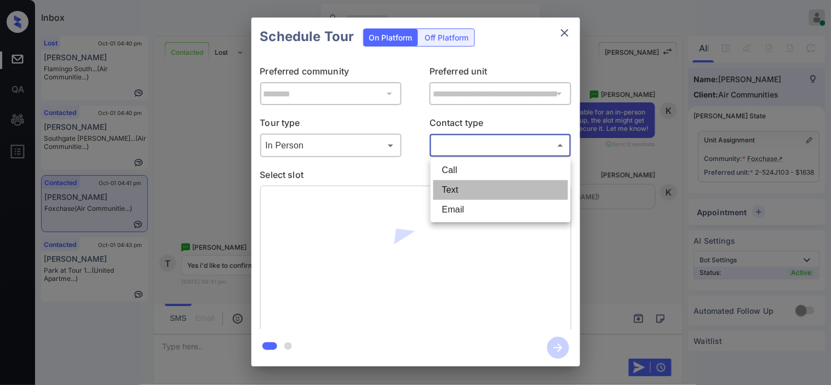
type input "****"
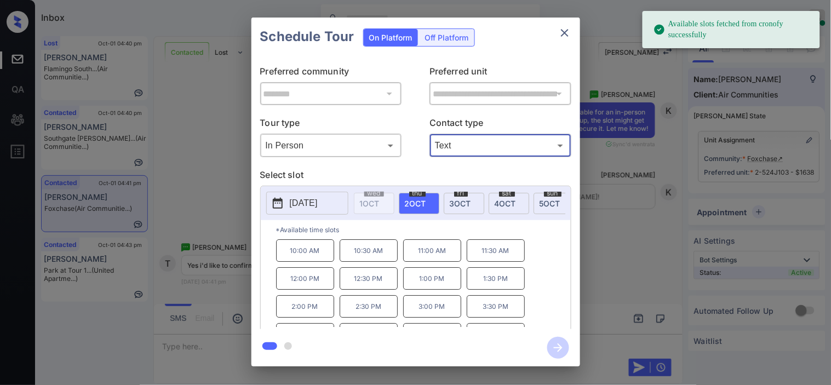
click at [483, 258] on p "11:30 AM" at bounding box center [496, 250] width 58 height 22
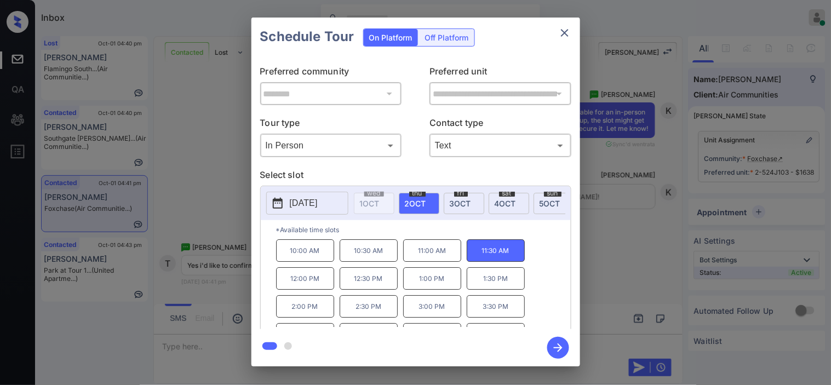
click at [551, 349] on icon "button" at bounding box center [558, 348] width 22 height 22
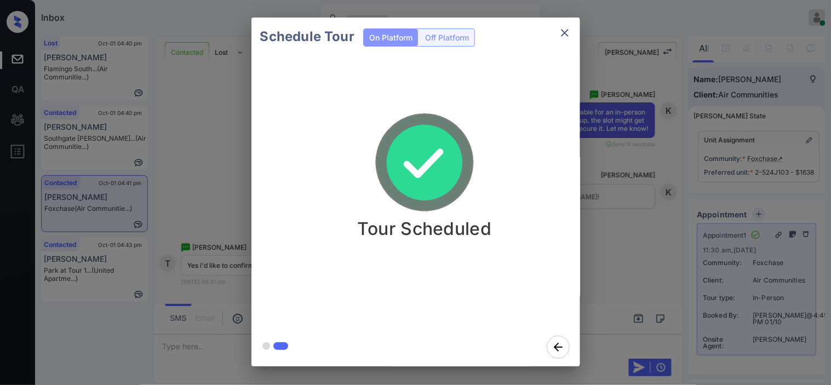
click at [617, 242] on div "Schedule Tour On Platform Off Platform Tour Scheduled" at bounding box center [415, 192] width 831 height 384
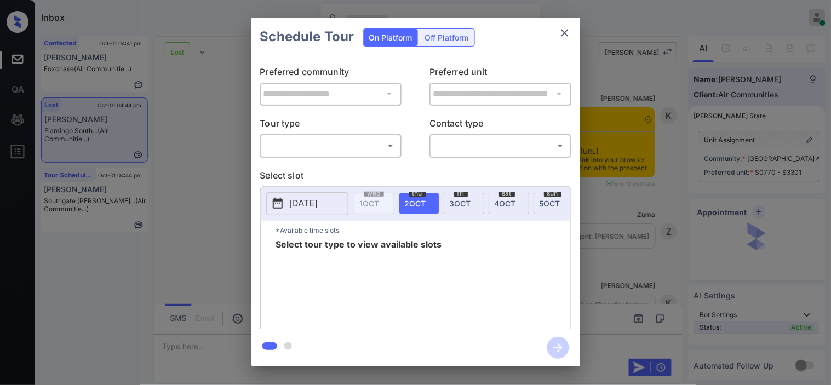
scroll to position [2616, 0]
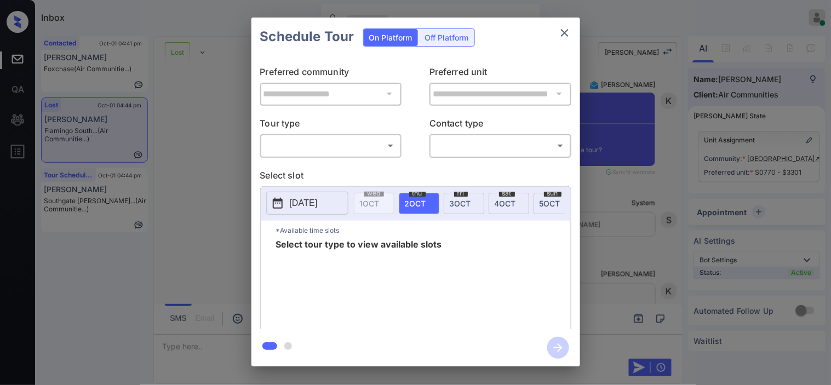
click at [219, 136] on div "**********" at bounding box center [415, 192] width 831 height 384
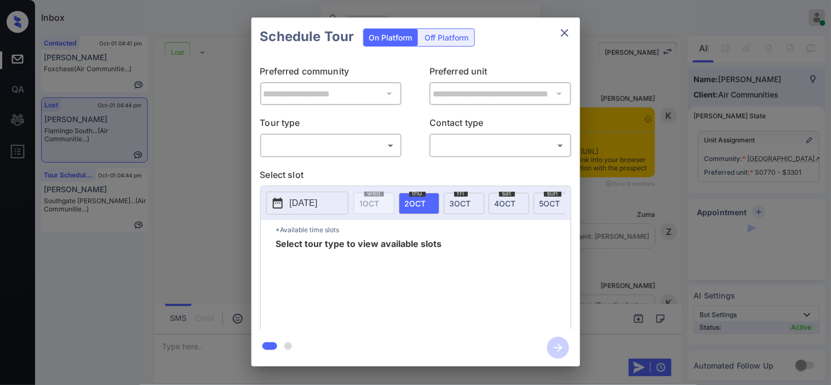
scroll to position [2252, 0]
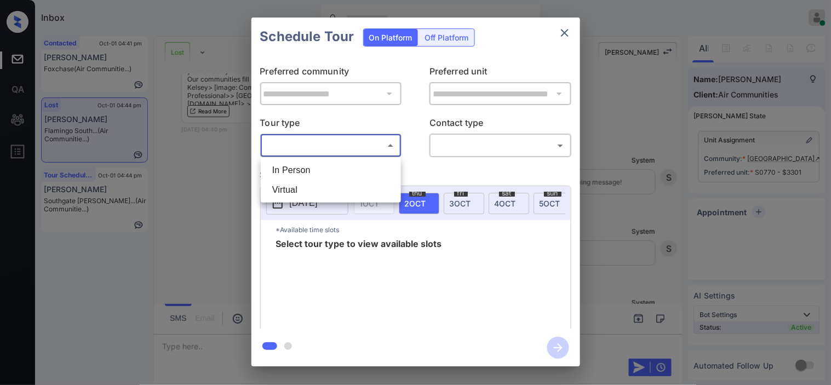
click at [329, 152] on body "Inbox Kristine Capara Online Set yourself offline Set yourself on break Profile…" at bounding box center [415, 192] width 831 height 385
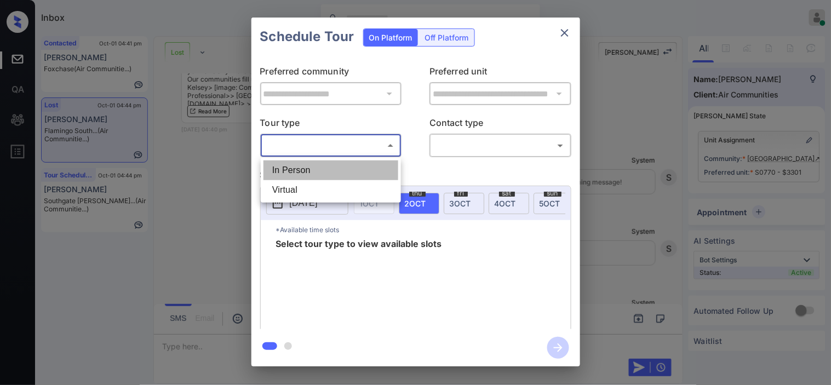
click at [326, 167] on li "In Person" at bounding box center [330, 170] width 135 height 20
type input "********"
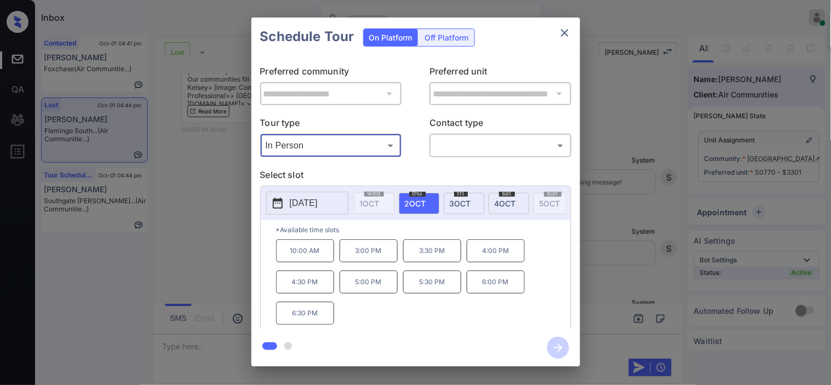
click at [210, 254] on div "**********" at bounding box center [415, 192] width 831 height 384
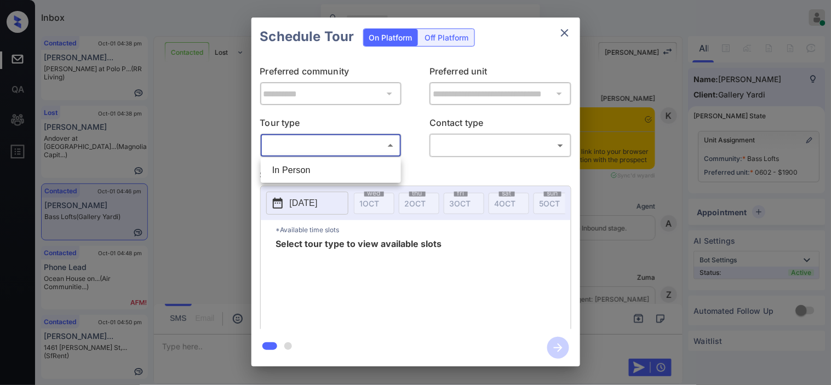
click at [301, 167] on li "In Person" at bounding box center [330, 170] width 135 height 20
type input "********"
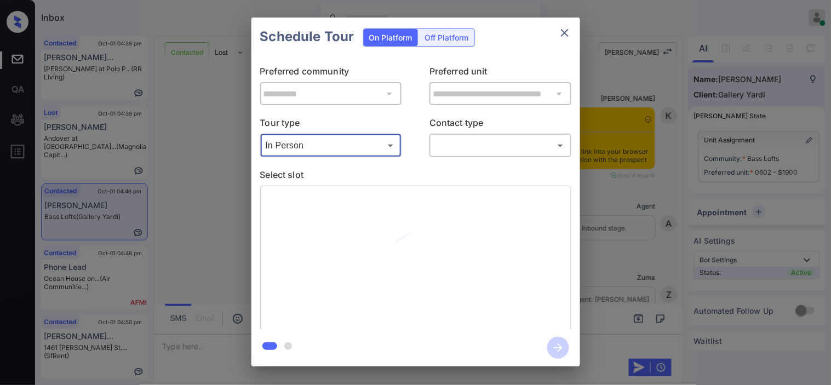
scroll to position [1187, 0]
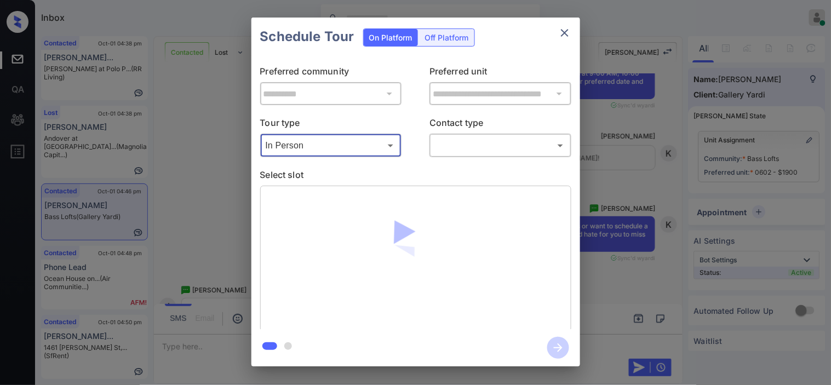
click at [460, 149] on body "Inbox [PERSON_NAME] Online Set yourself offline Set yourself on break Profile S…" at bounding box center [415, 192] width 831 height 385
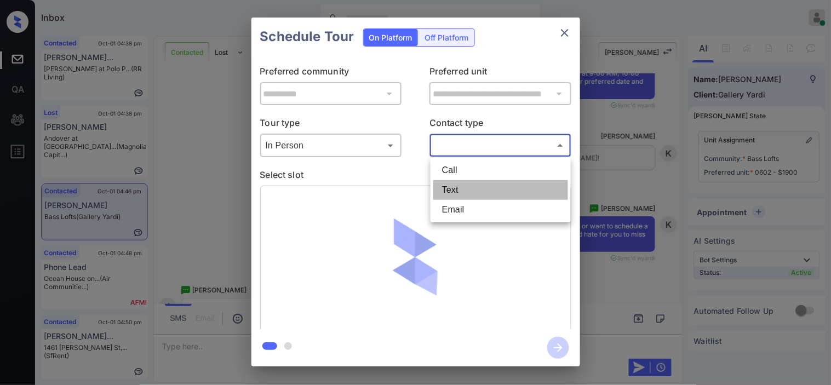
click at [459, 188] on li "Text" at bounding box center [500, 190] width 135 height 20
type input "****"
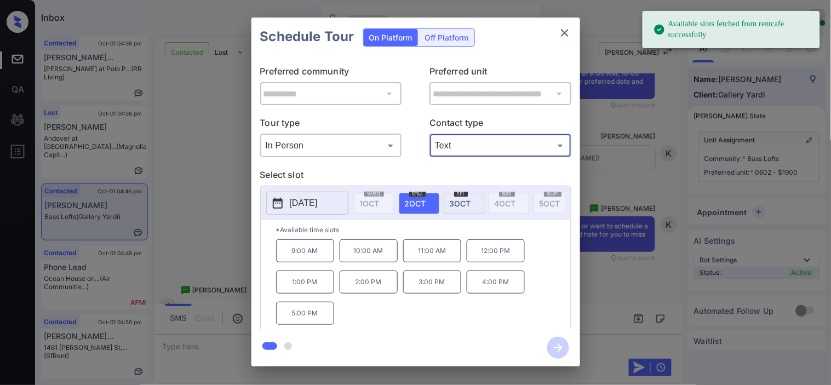
click at [286, 200] on button "[DATE]" at bounding box center [307, 203] width 82 height 23
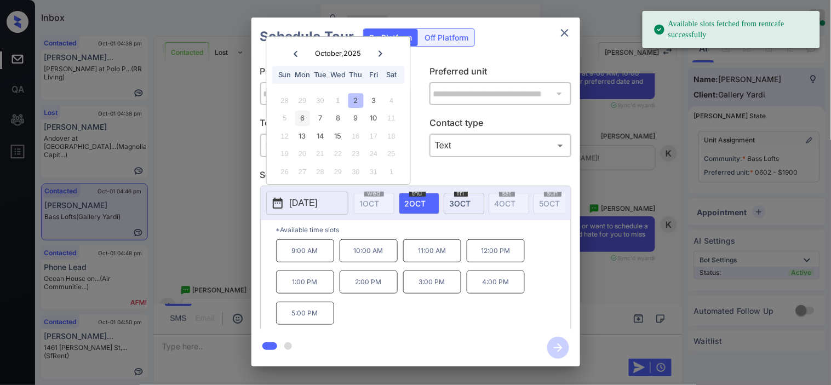
click at [301, 117] on div "6" at bounding box center [302, 118] width 15 height 15
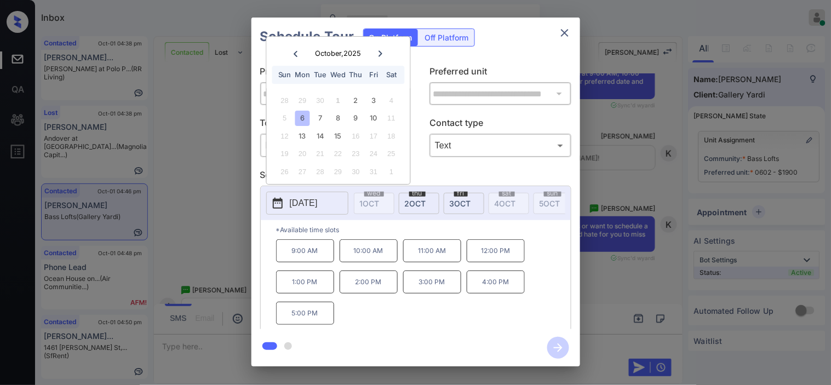
drag, startPoint x: 200, startPoint y: 209, endPoint x: 204, endPoint y: 222, distance: 13.3
click at [204, 222] on div "**********" at bounding box center [415, 192] width 831 height 384
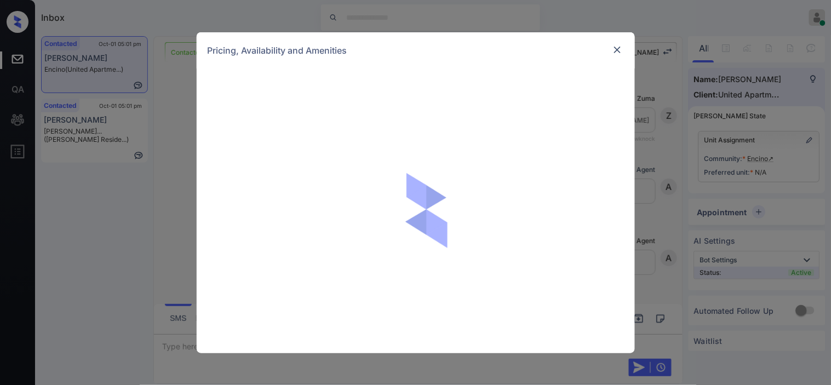
scroll to position [908, 0]
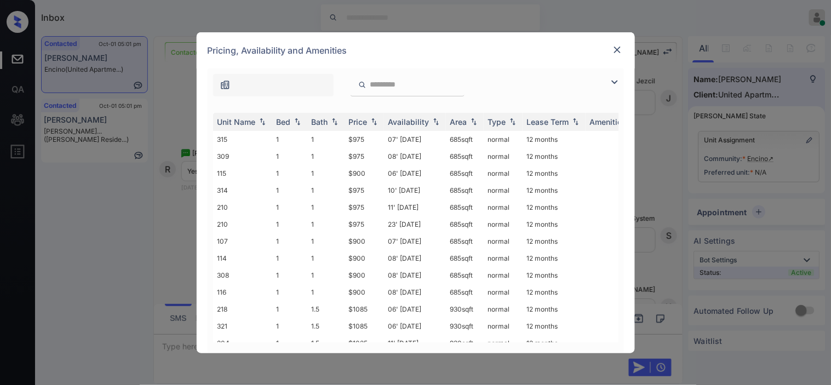
click at [615, 83] on img at bounding box center [614, 82] width 13 height 13
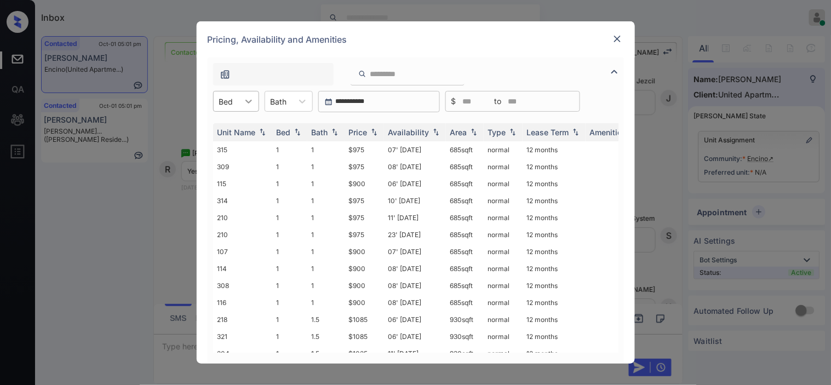
click at [249, 111] on div "Bed" at bounding box center [236, 101] width 46 height 21
click at [234, 147] on div "2" at bounding box center [236, 148] width 46 height 20
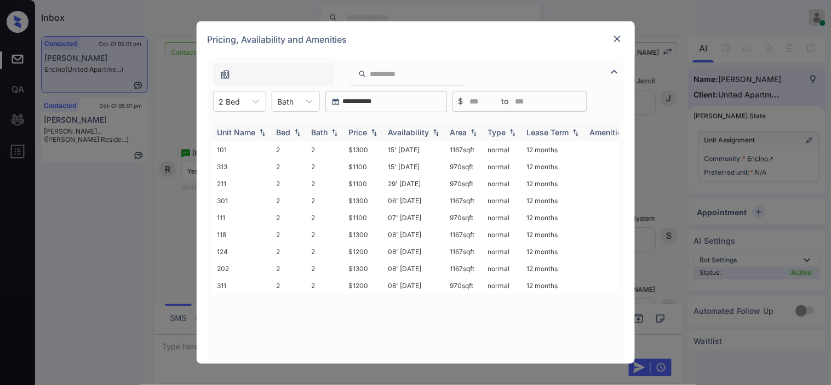
click at [373, 130] on img at bounding box center [374, 133] width 11 height 8
drag, startPoint x: 349, startPoint y: 146, endPoint x: 373, endPoint y: 147, distance: 23.6
click at [373, 147] on td "$1100" at bounding box center [363, 149] width 39 height 17
copy td "$1100"
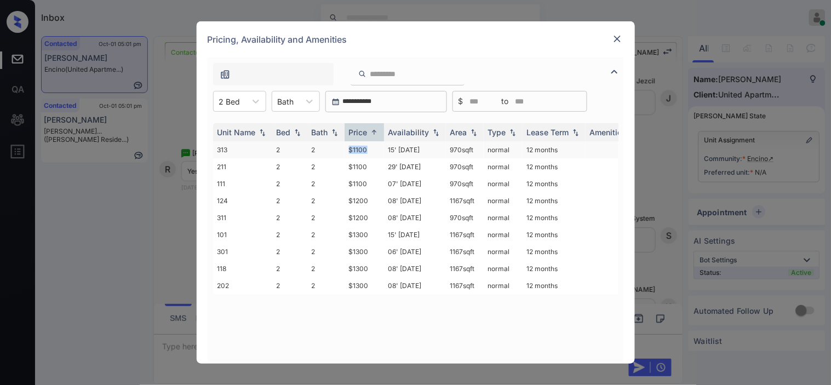
click at [358, 146] on td "$1100" at bounding box center [363, 149] width 39 height 17
drag, startPoint x: 358, startPoint y: 146, endPoint x: 474, endPoint y: 1, distance: 185.4
click at [358, 145] on td "$1100" at bounding box center [363, 149] width 39 height 17
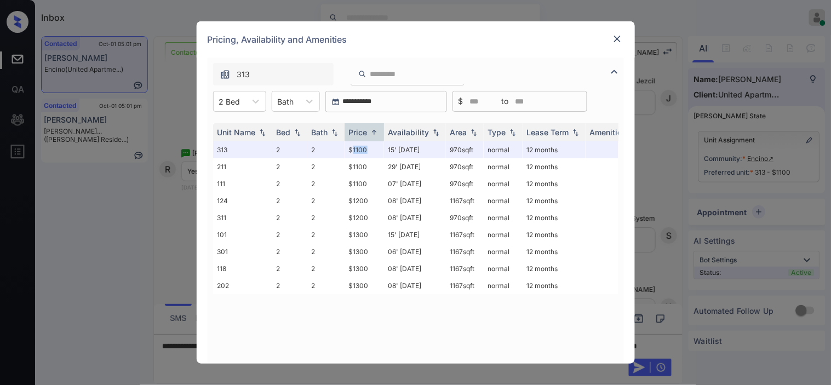
click at [621, 39] on img at bounding box center [617, 38] width 11 height 11
